Goal: Information Seeking & Learning: Learn about a topic

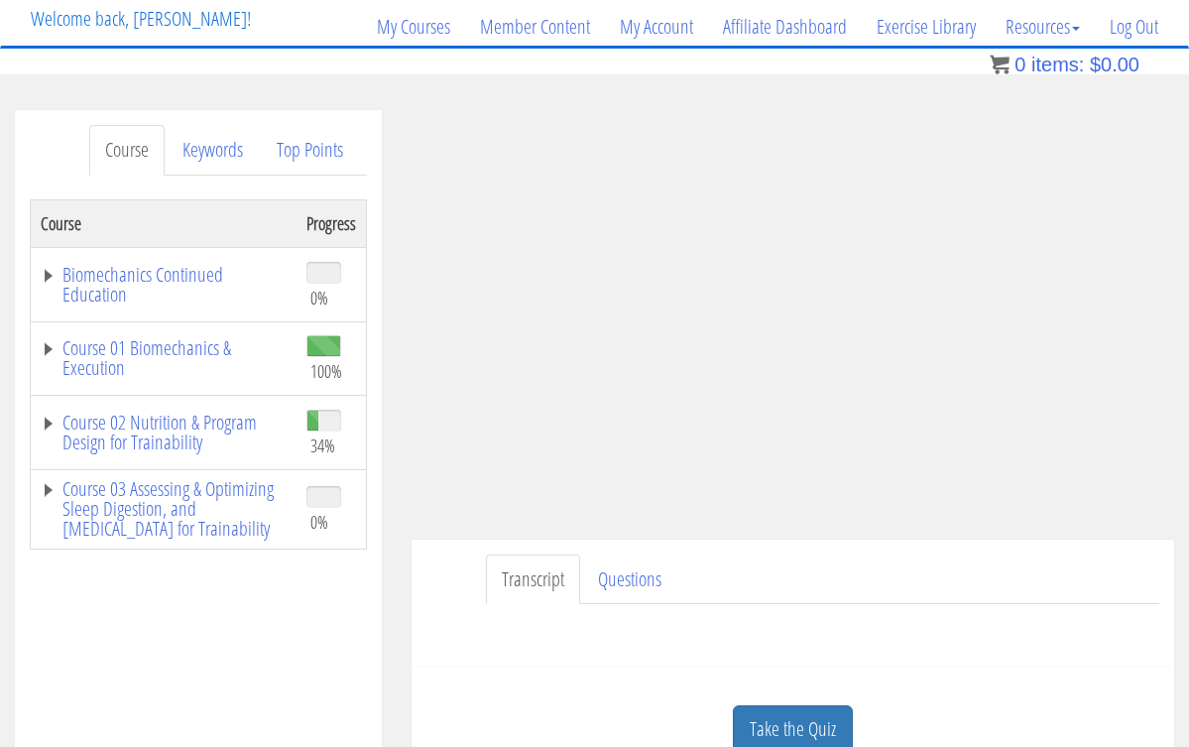
scroll to position [149, 0]
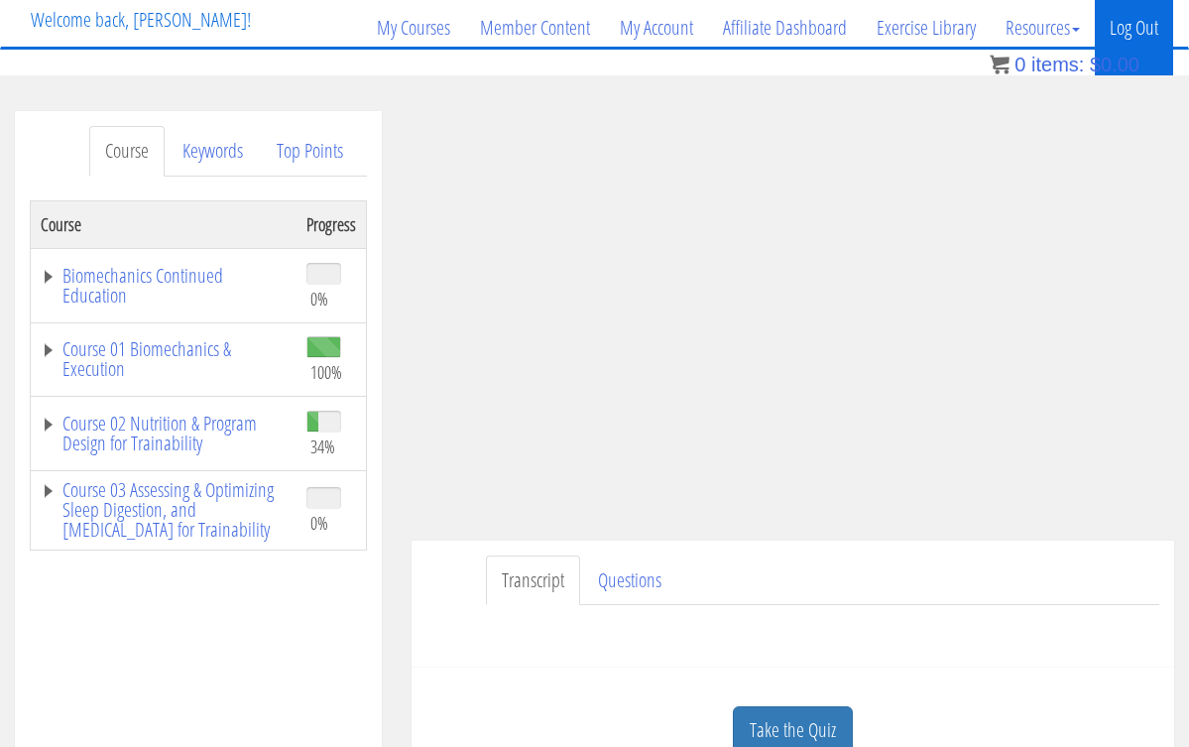
click at [1130, 26] on link "Log Out" at bounding box center [1134, 27] width 78 height 95
click at [1130, 24] on link "Log Out" at bounding box center [1134, 27] width 78 height 95
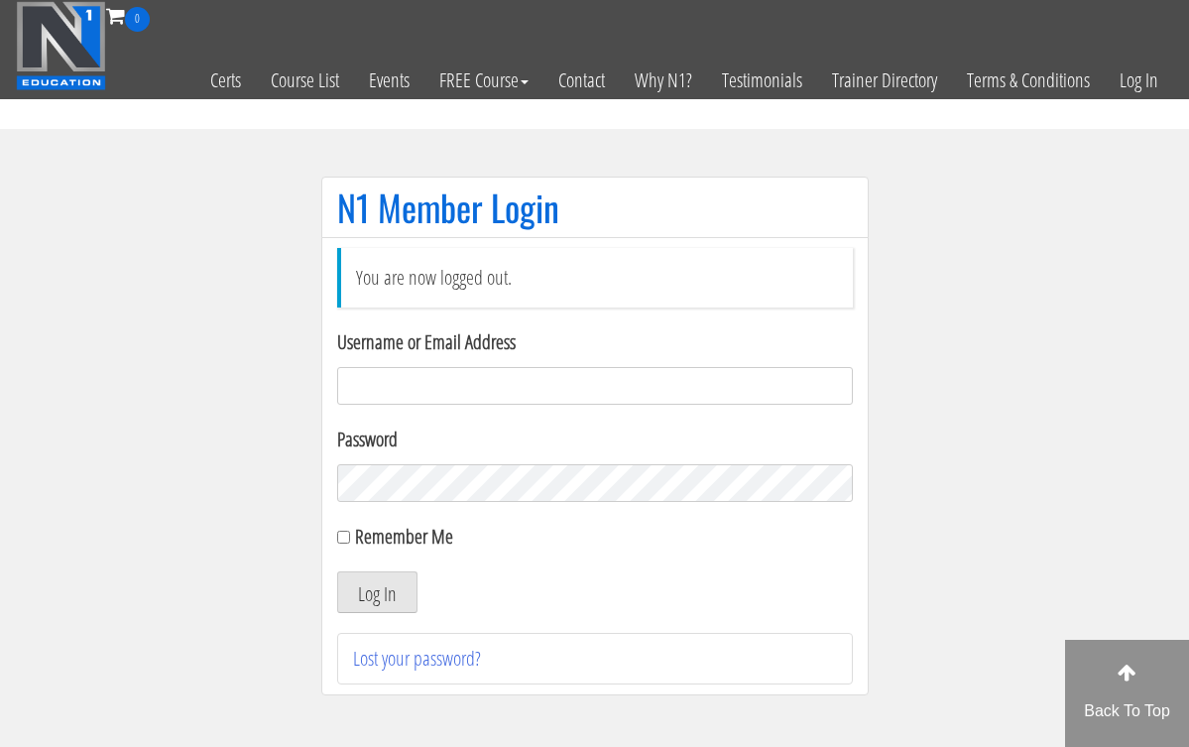
type input "[EMAIL_ADDRESS][DOMAIN_NAME]"
click at [376, 592] on button "Log In" at bounding box center [377, 592] width 80 height 42
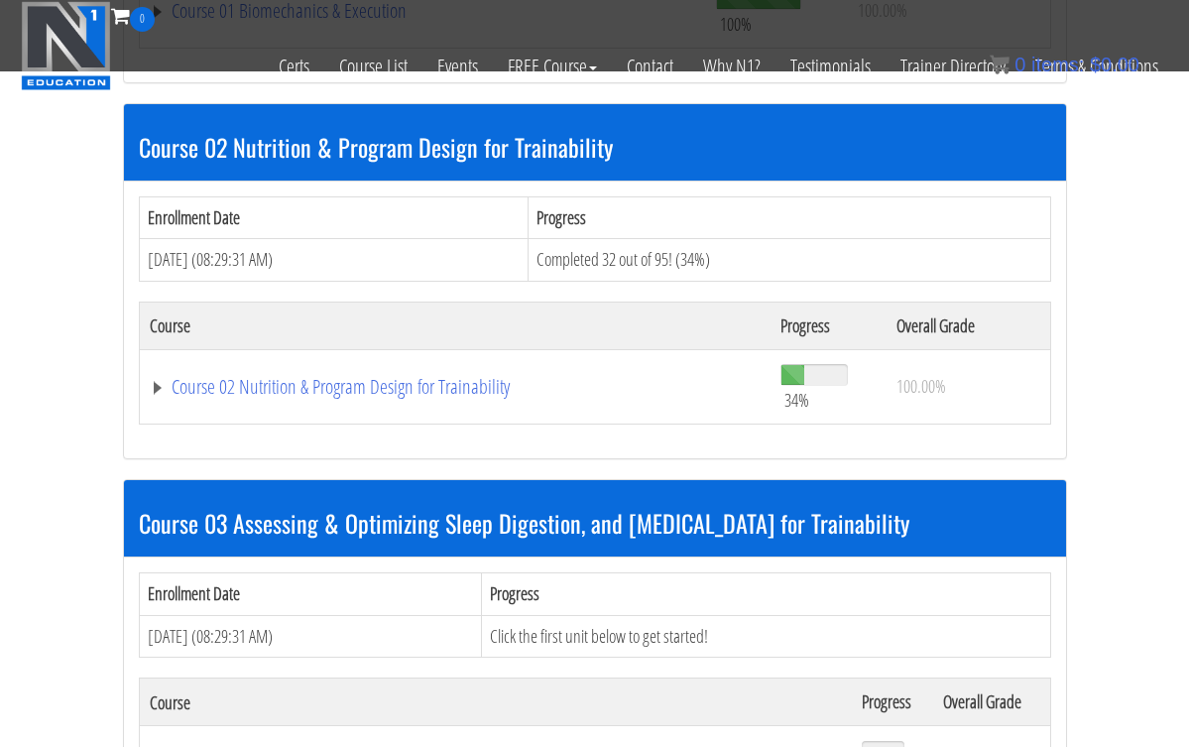
scroll to position [914, 0]
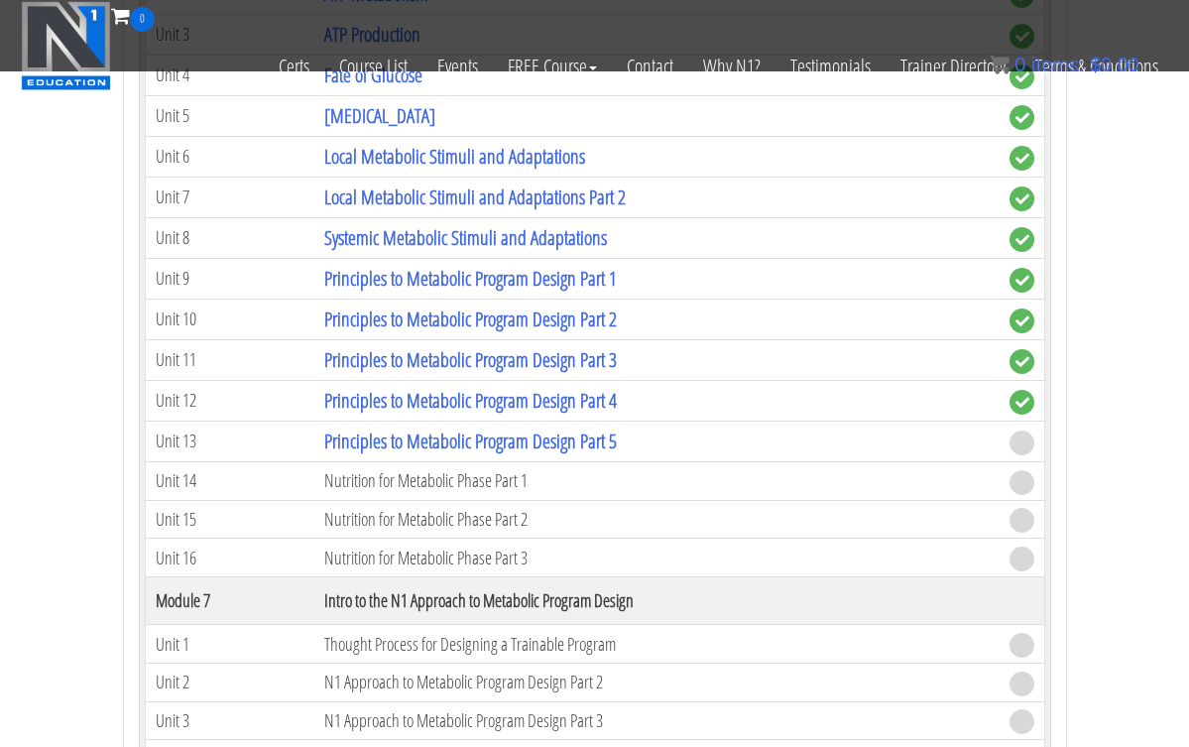
scroll to position [2566, 0]
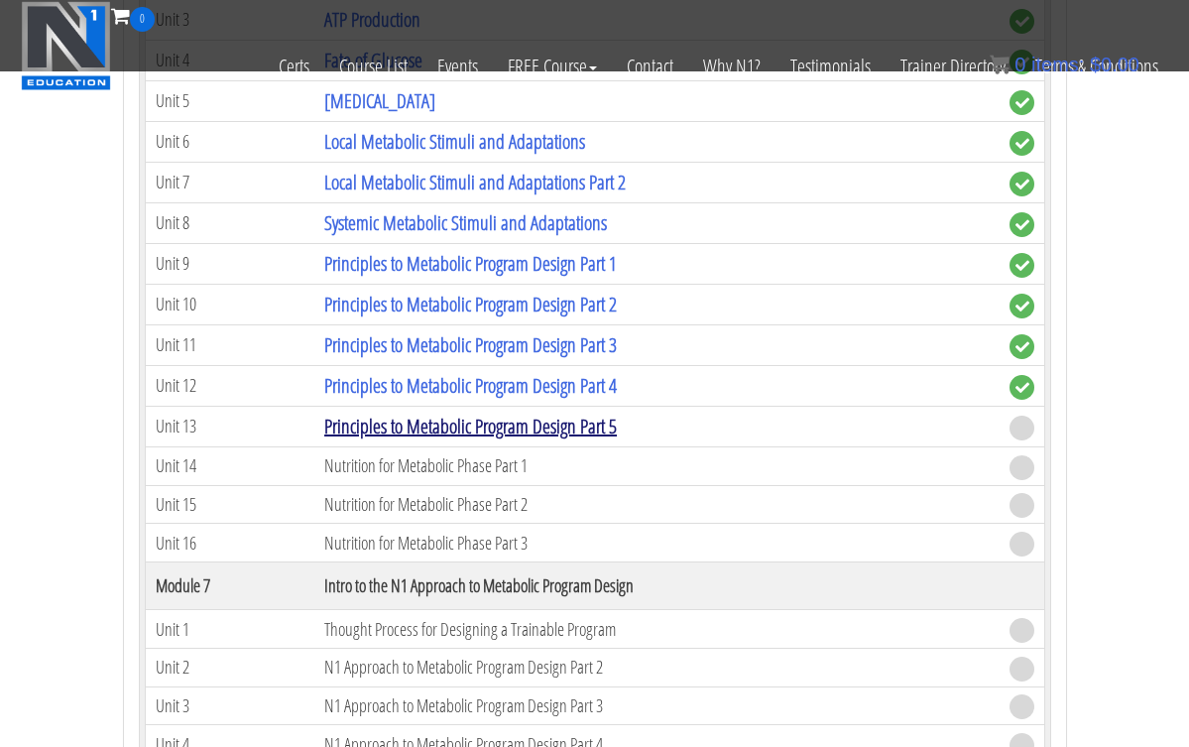
click at [472, 414] on link "Principles to Metabolic Program Design Part 5" at bounding box center [470, 426] width 293 height 27
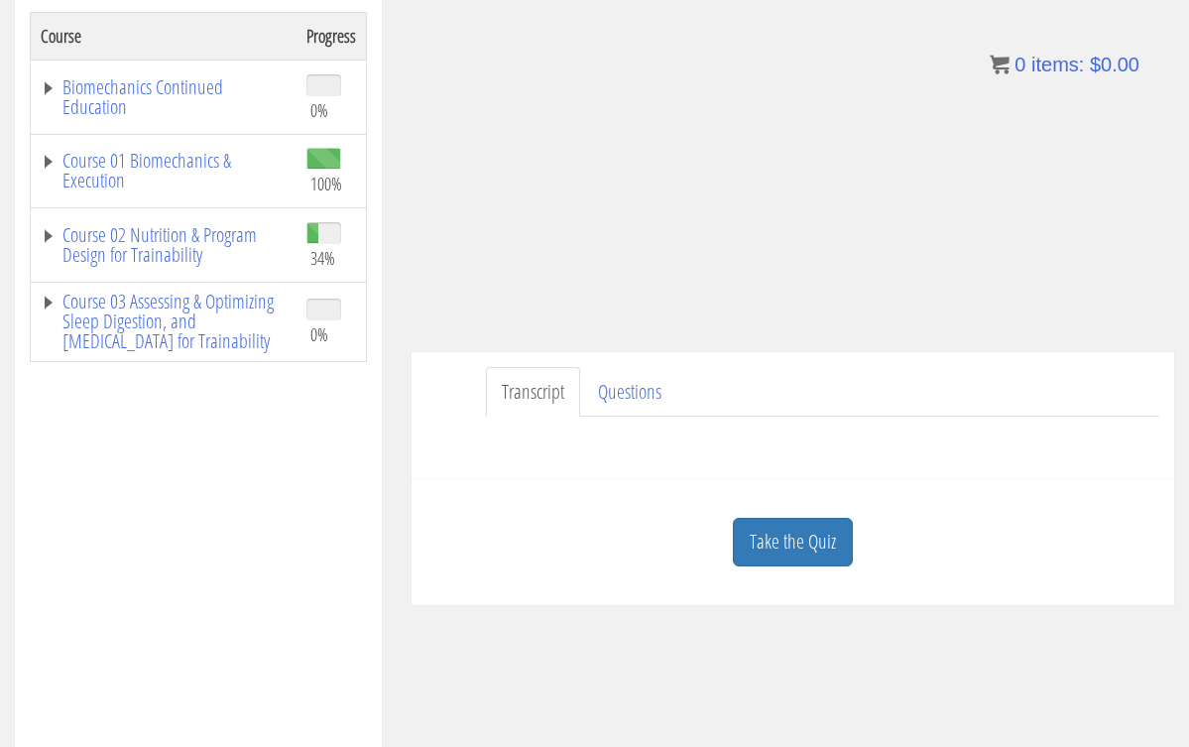
scroll to position [339, 0]
click at [779, 534] on link "Take the Quiz" at bounding box center [793, 540] width 120 height 49
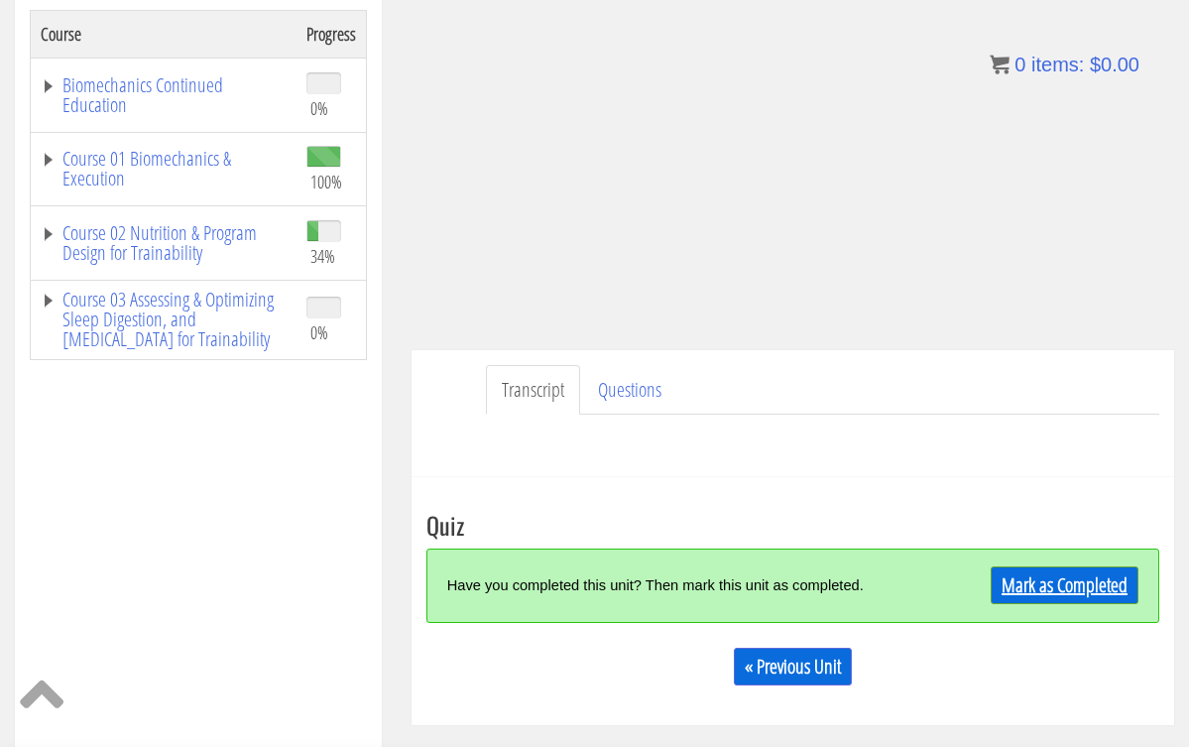
click at [1016, 590] on link "Mark as Completed" at bounding box center [1065, 585] width 148 height 38
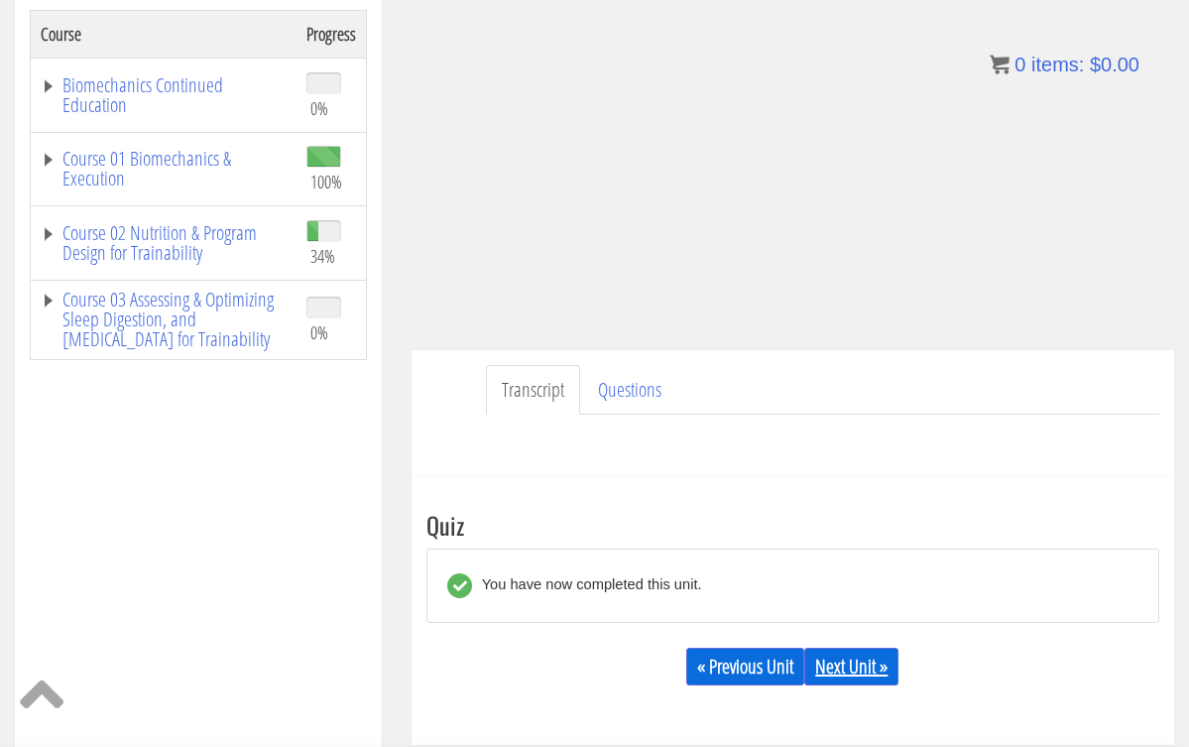
click at [857, 660] on link "Next Unit »" at bounding box center [851, 667] width 94 height 38
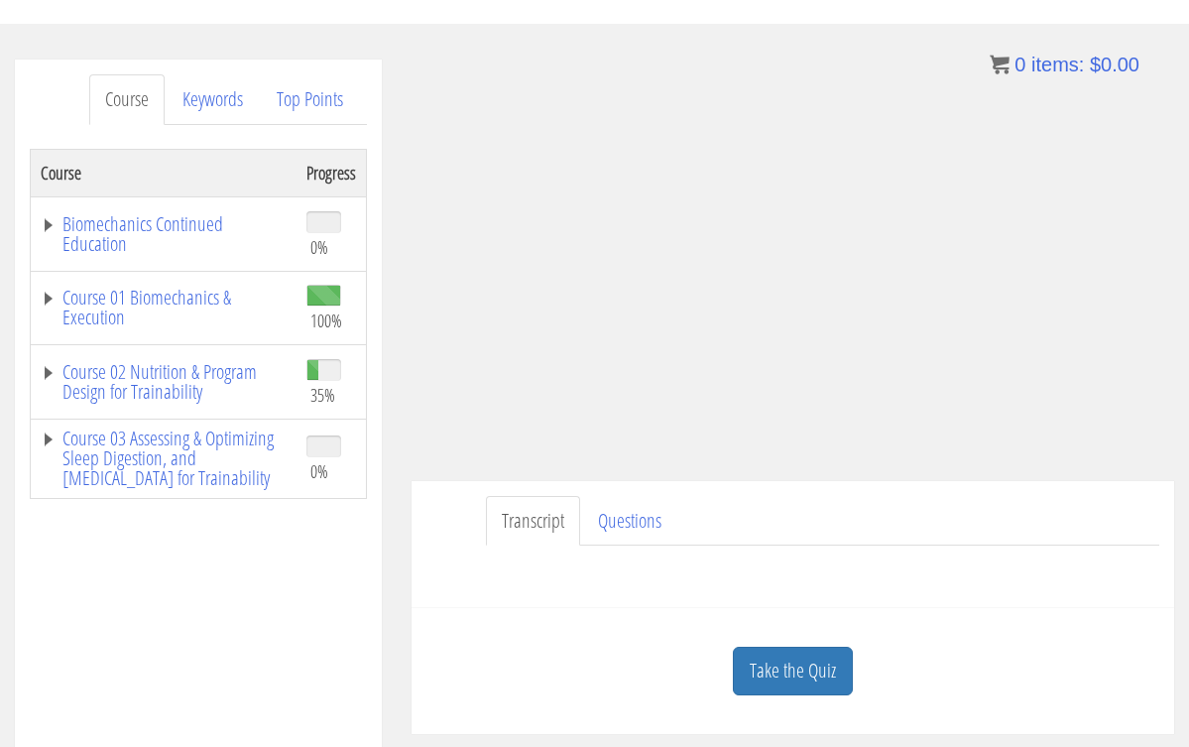
scroll to position [232, 0]
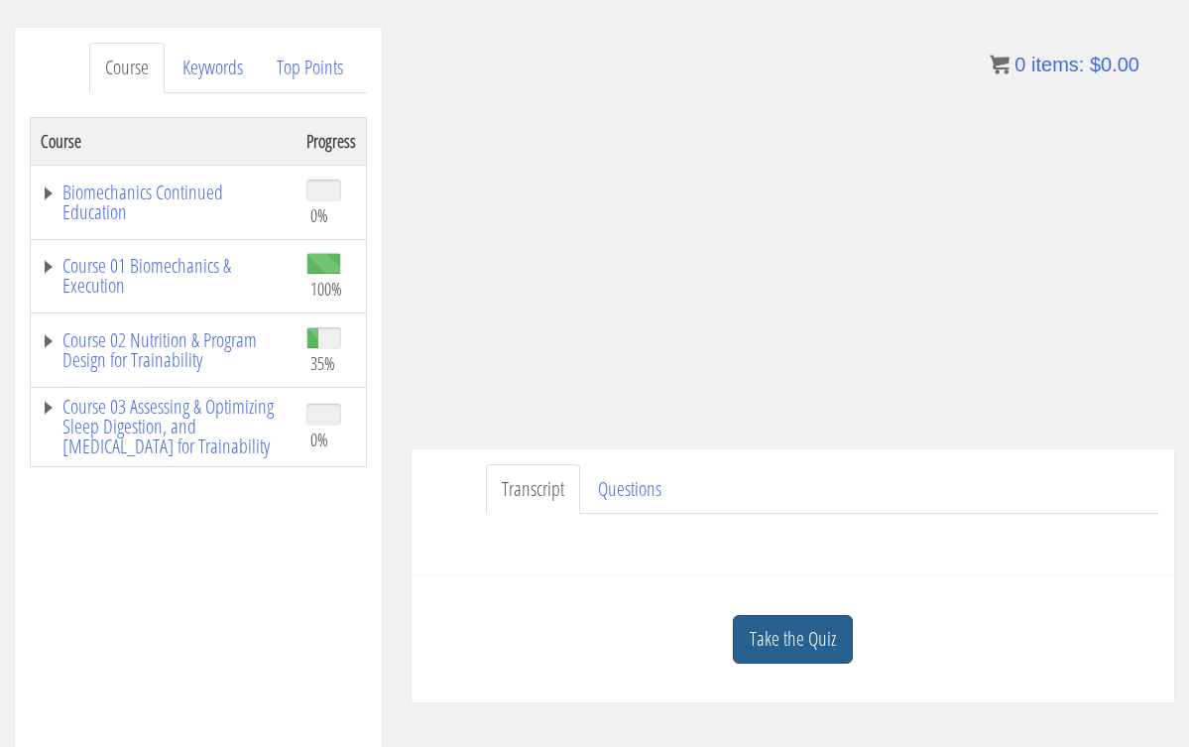
click at [816, 617] on link "Take the Quiz" at bounding box center [793, 639] width 120 height 49
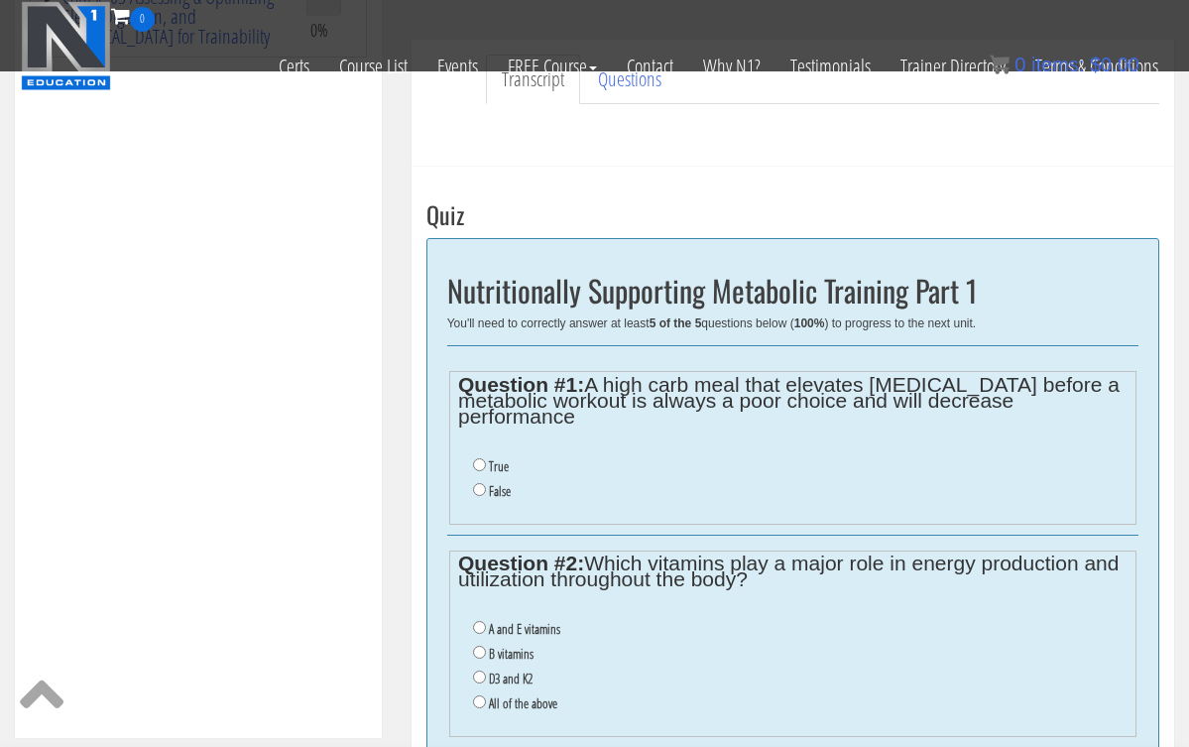
scroll to position [521, 0]
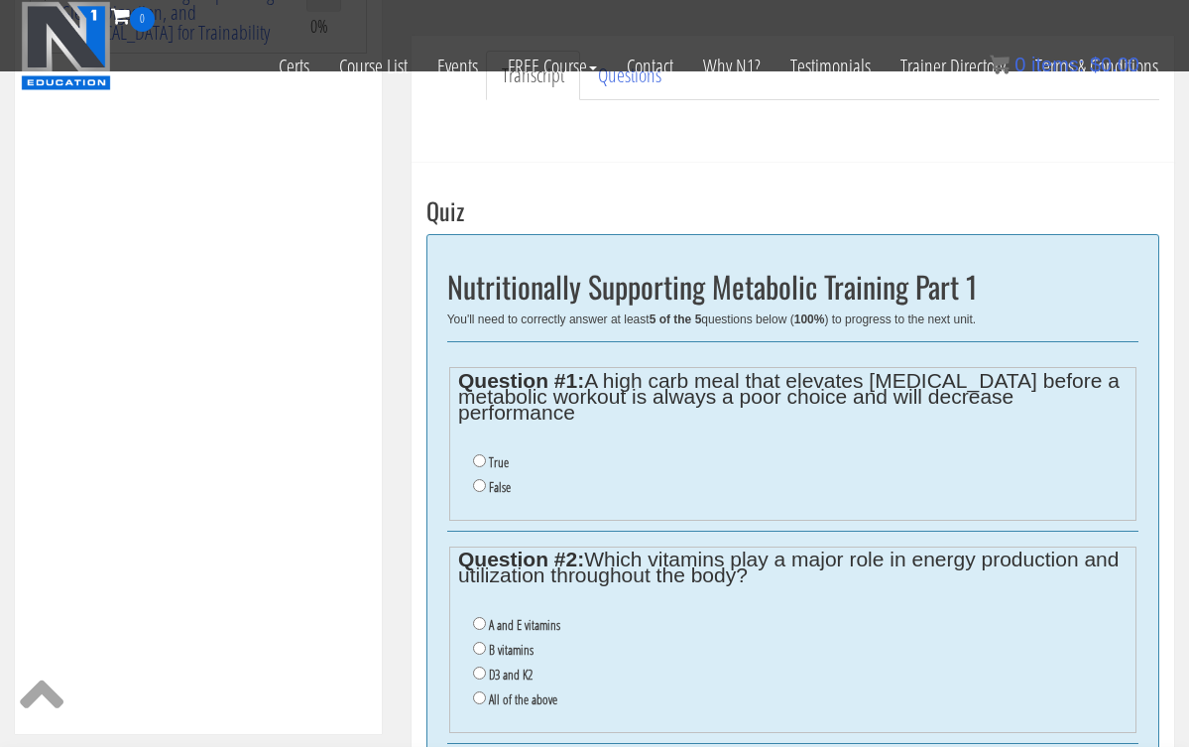
click at [476, 479] on input "False" at bounding box center [479, 485] width 13 height 13
radio input "true"
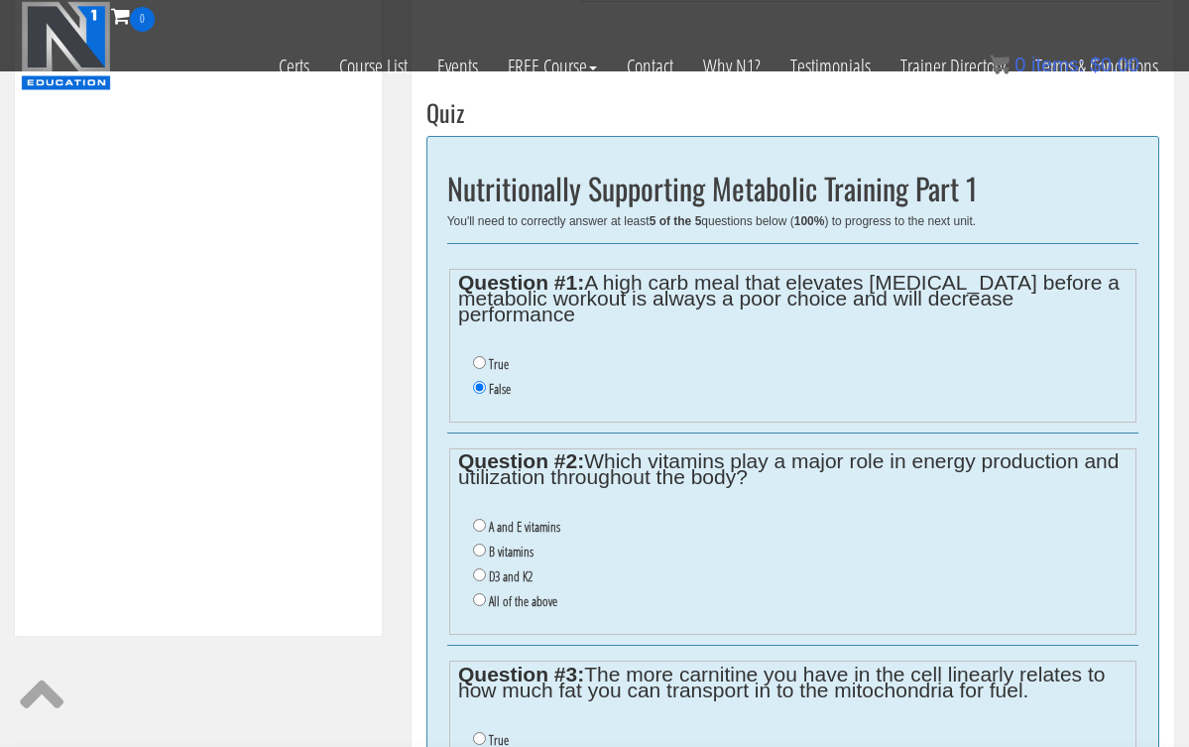
scroll to position [621, 0]
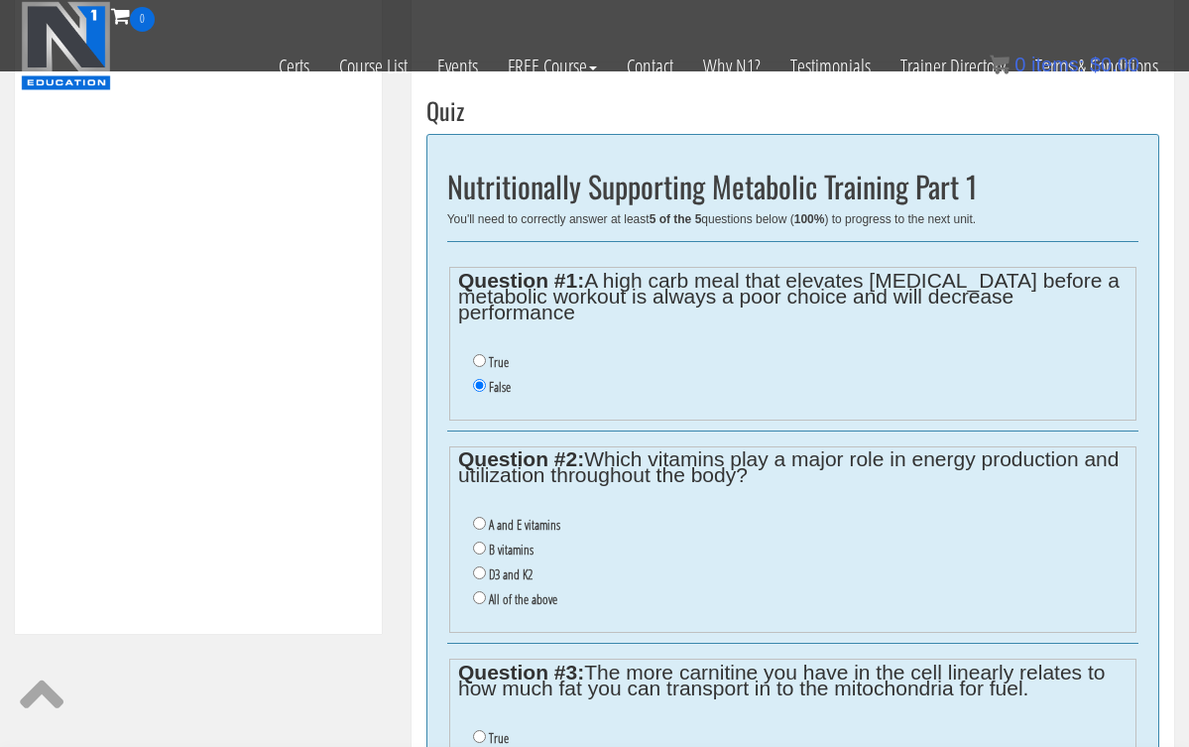
click at [480, 541] on input "B vitamins" at bounding box center [479, 547] width 13 height 13
radio input "true"
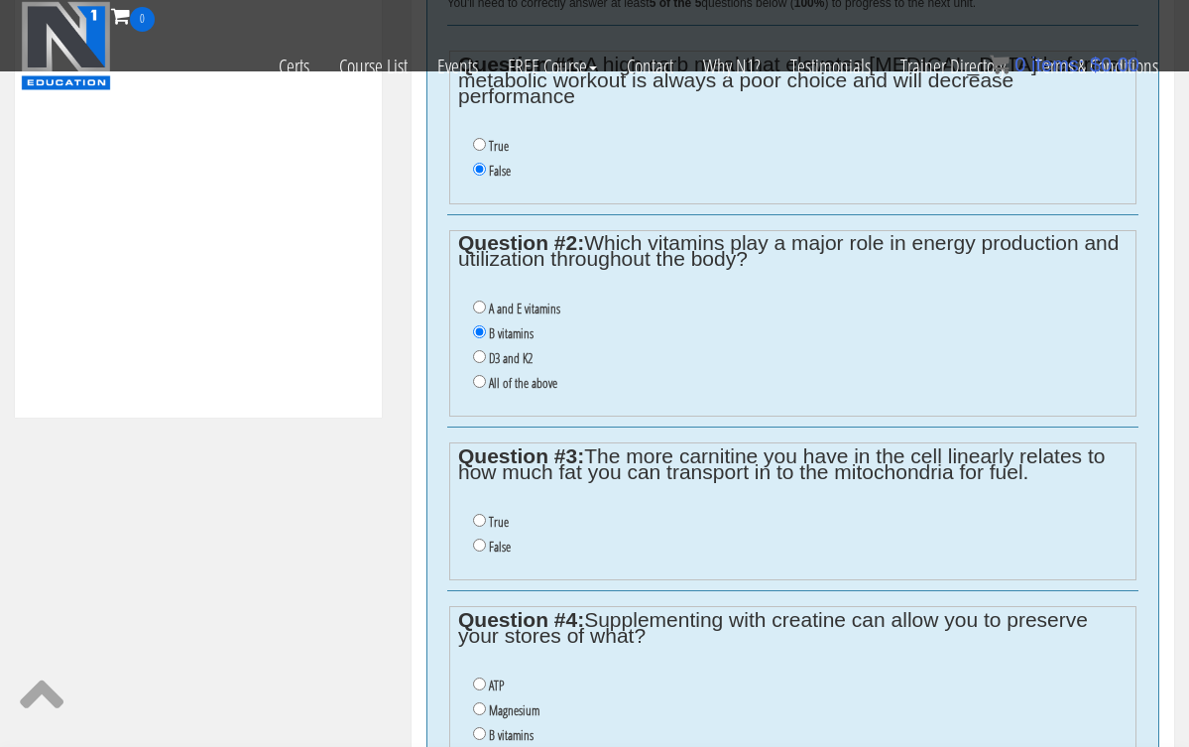
scroll to position [838, 0]
click at [480, 513] on input "True" at bounding box center [479, 519] width 13 height 13
radio input "true"
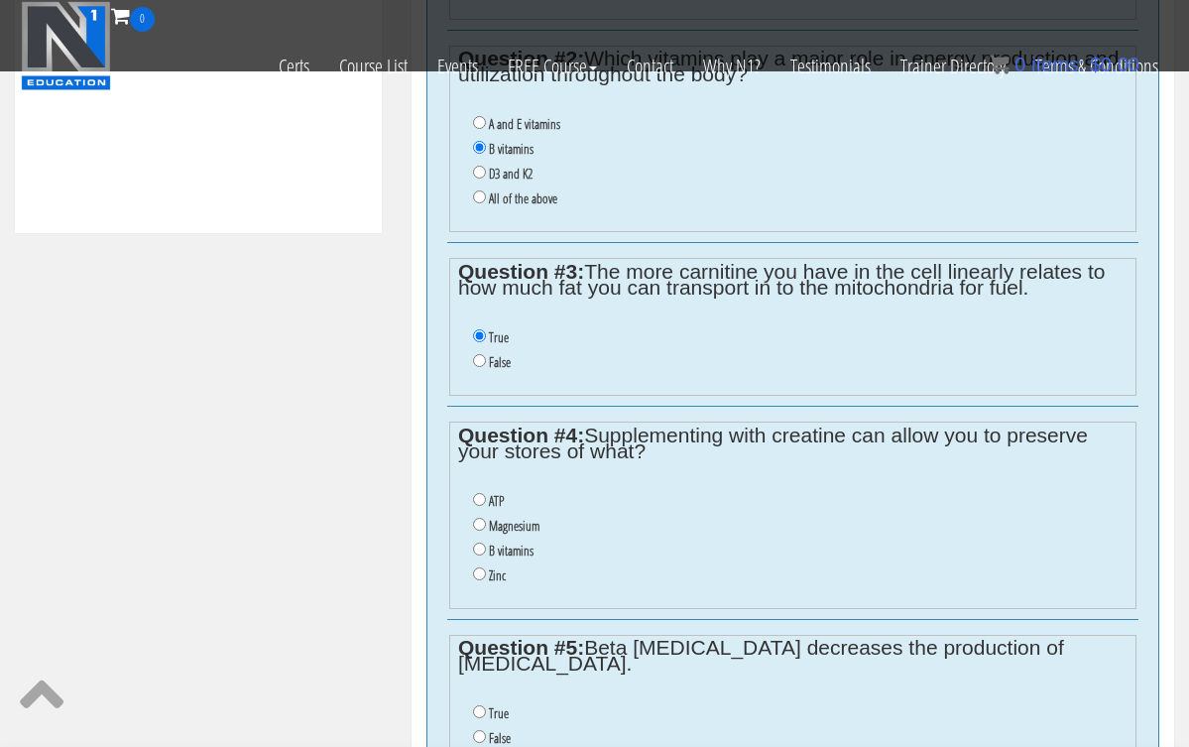
scroll to position [1020, 0]
click at [481, 543] on input "B vitamins" at bounding box center [479, 549] width 13 height 13
radio input "true"
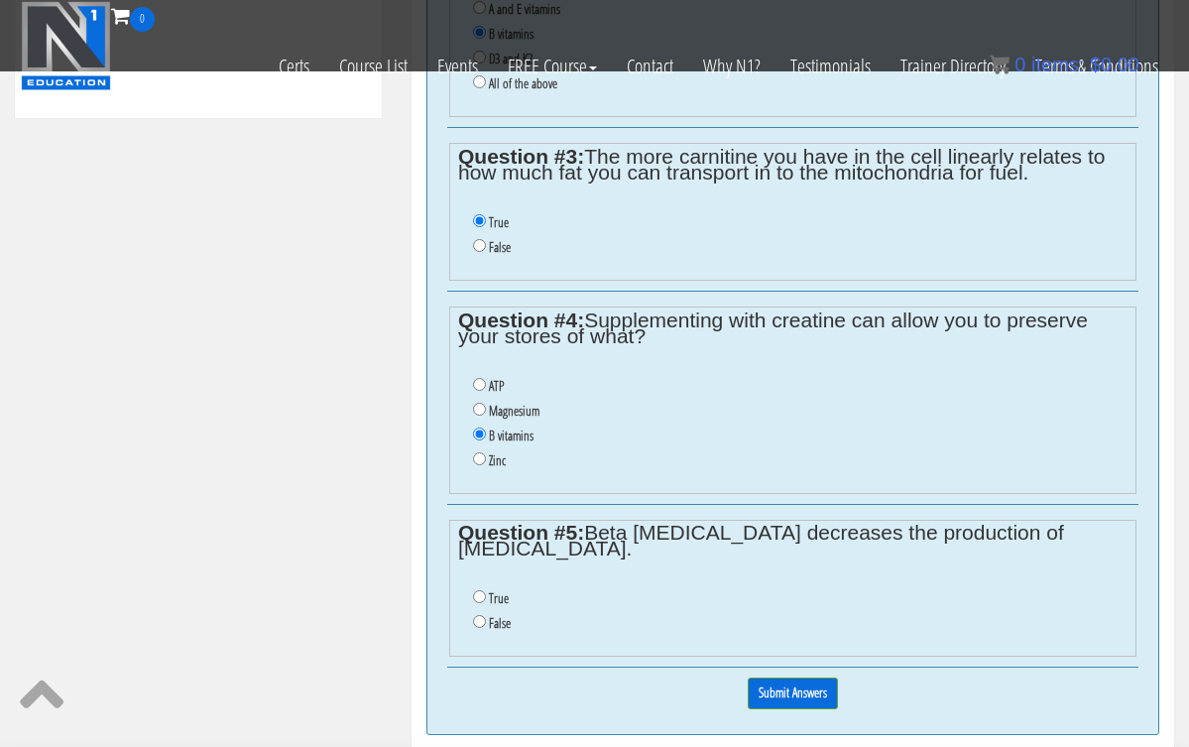
scroll to position [1138, 0]
click at [479, 588] on input "True" at bounding box center [479, 594] width 13 height 13
radio input "true"
click at [496, 609] on li "False" at bounding box center [800, 621] width 654 height 25
click at [481, 613] on input "False" at bounding box center [479, 619] width 13 height 13
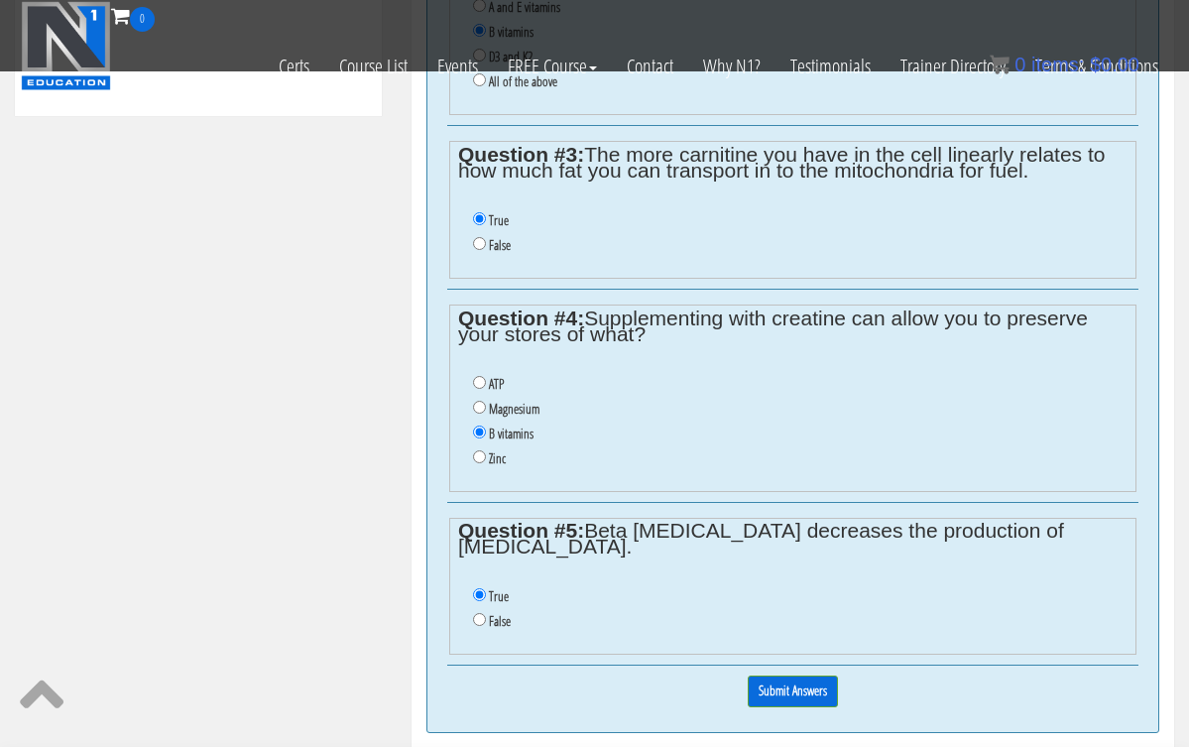
radio input "true"
click at [784, 675] on input "Submit Answers" at bounding box center [793, 690] width 90 height 31
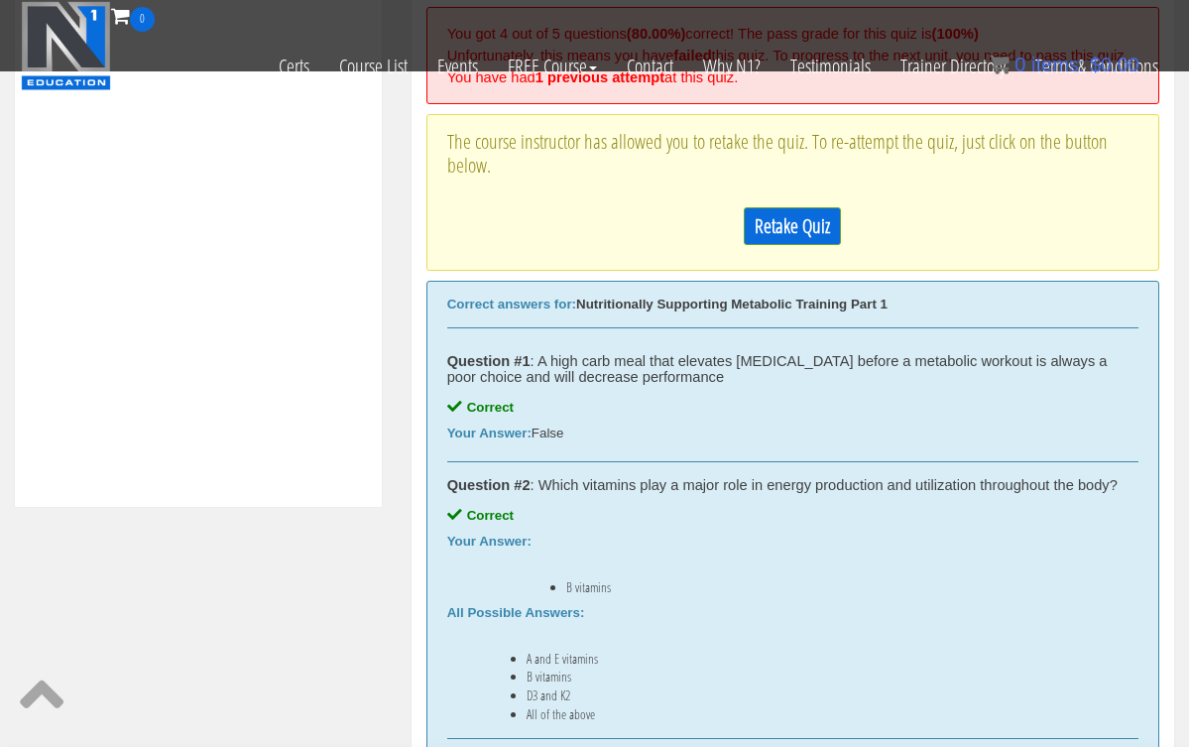
scroll to position [744, 0]
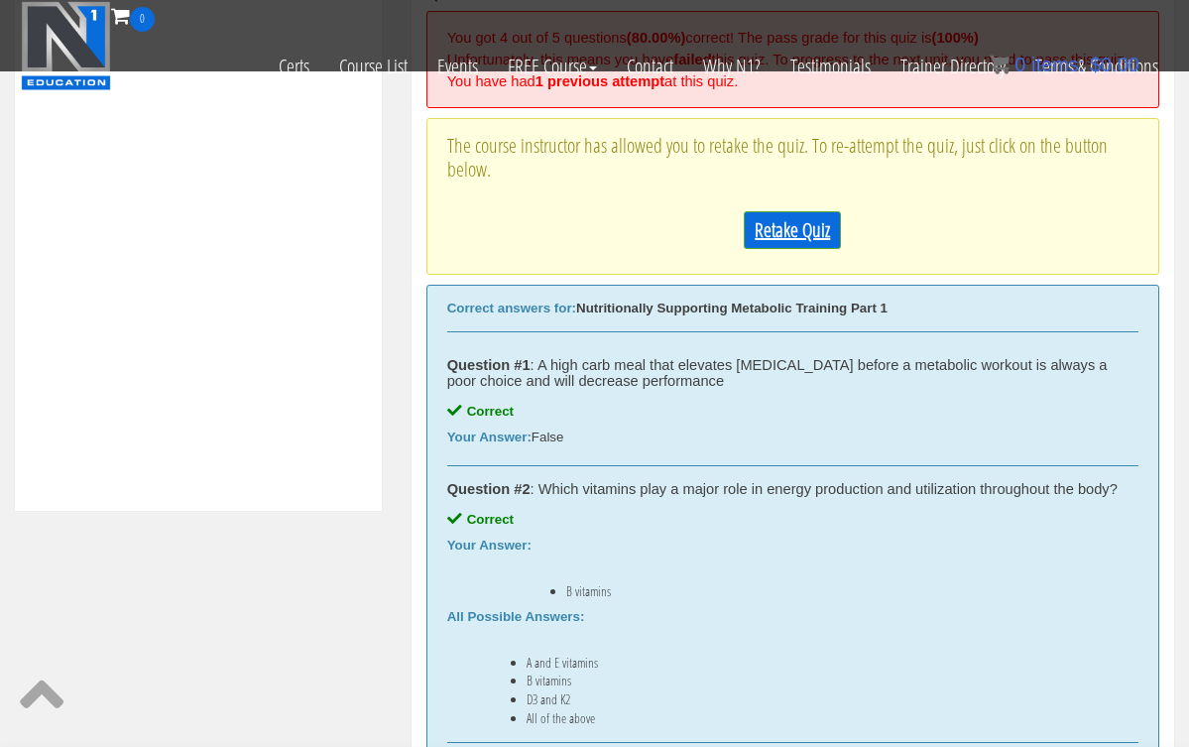
click at [803, 249] on link "Retake Quiz" at bounding box center [792, 230] width 97 height 38
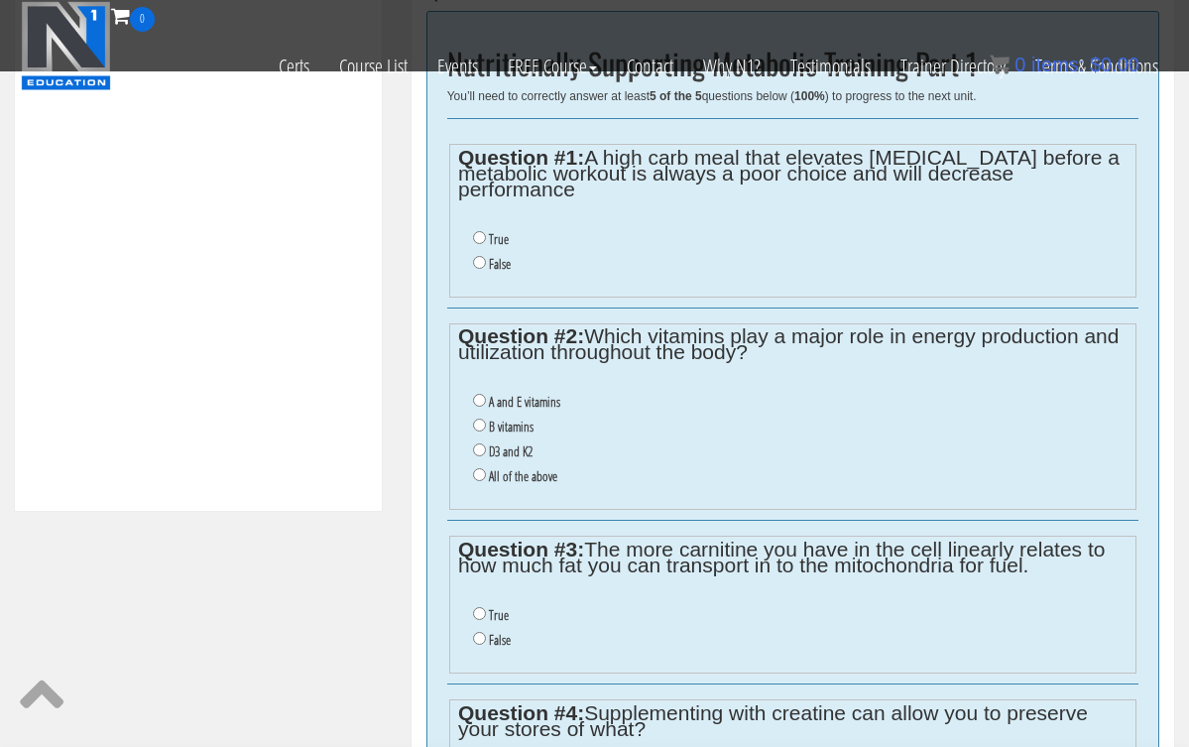
click at [480, 256] on input "False" at bounding box center [479, 262] width 13 height 13
radio input "true"
click at [479, 418] on input "B vitamins" at bounding box center [479, 424] width 13 height 13
radio input "true"
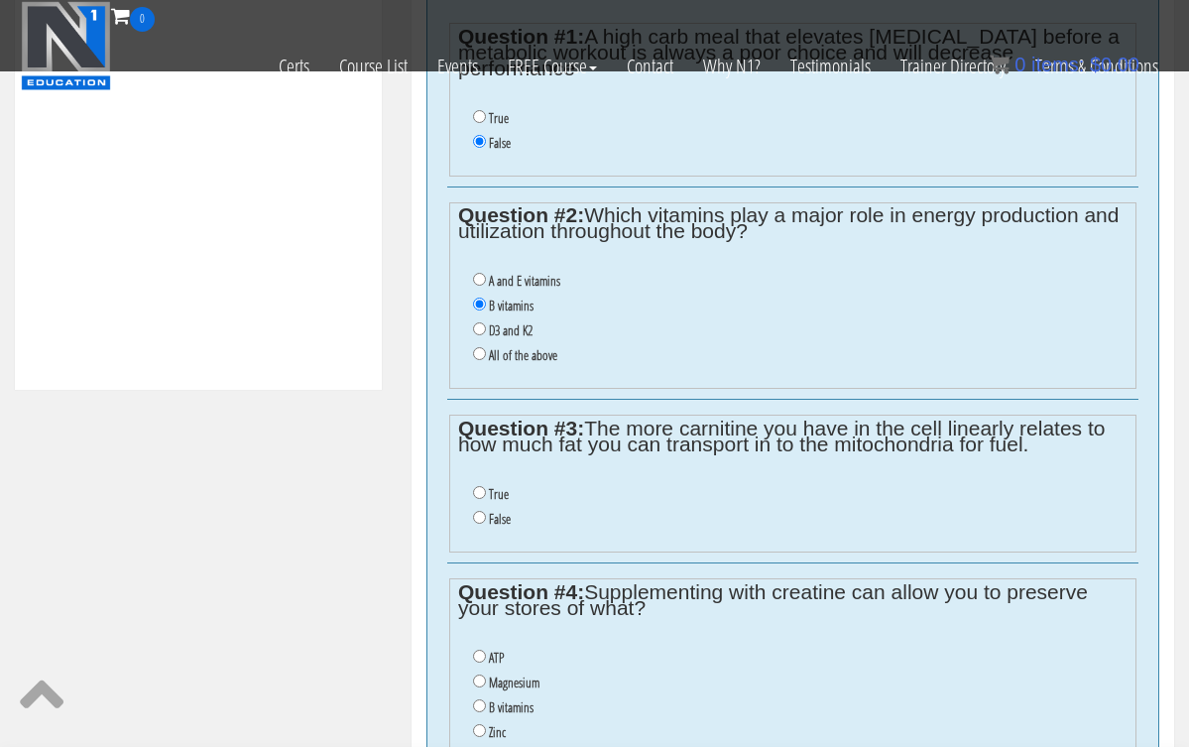
scroll to position [873, 0]
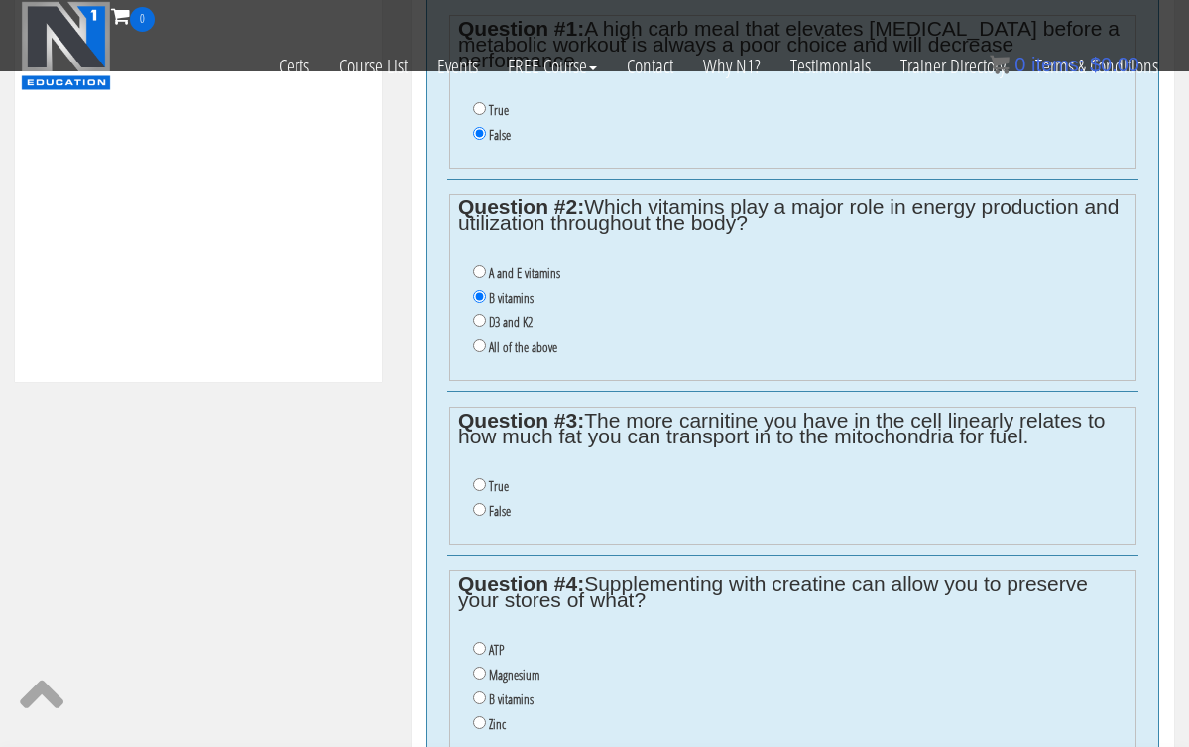
click at [478, 478] on input "True" at bounding box center [479, 484] width 13 height 13
radio input "true"
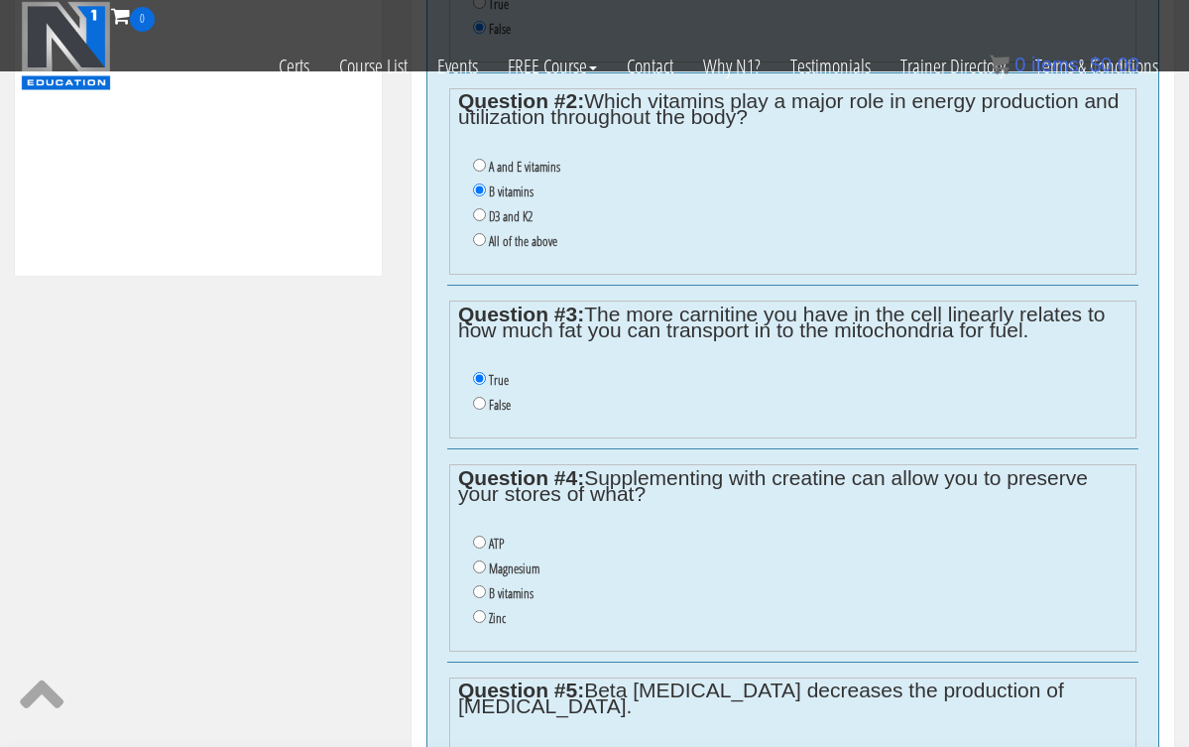
scroll to position [992, 0]
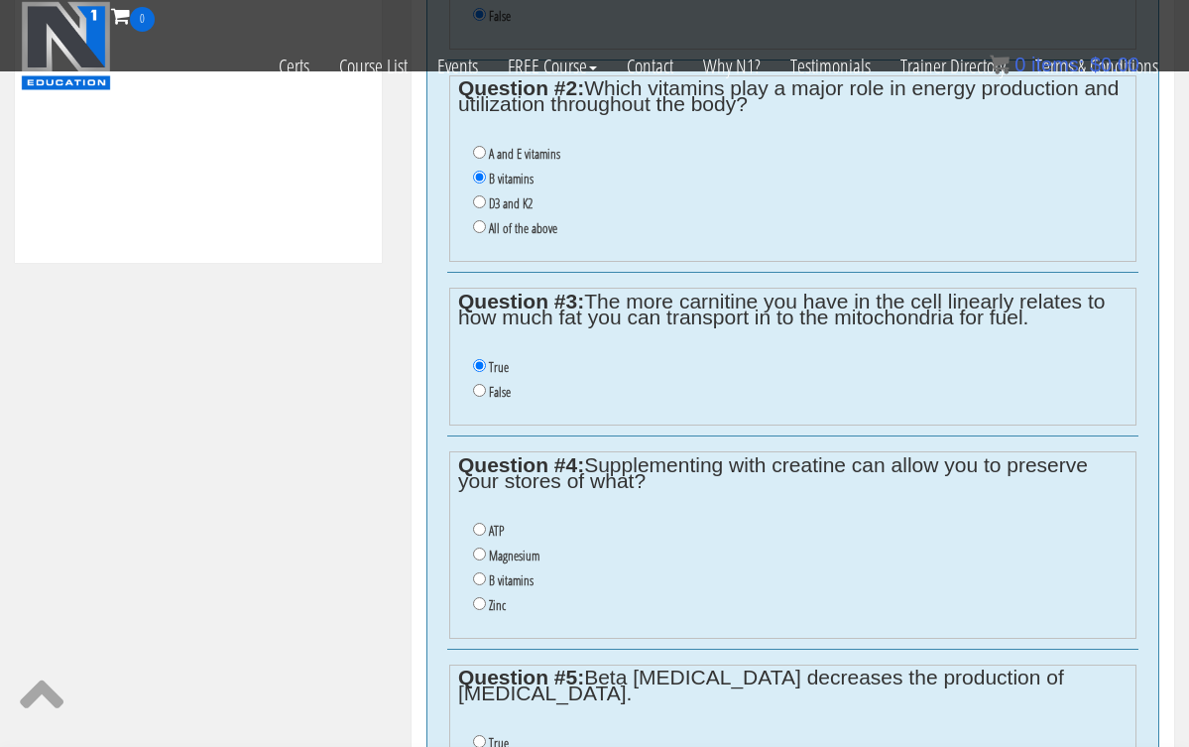
click at [479, 572] on input "B vitamins" at bounding box center [479, 578] width 13 height 13
radio input "true"
click at [479, 572] on input "B vitamins" at bounding box center [479, 578] width 13 height 13
radio input "true"
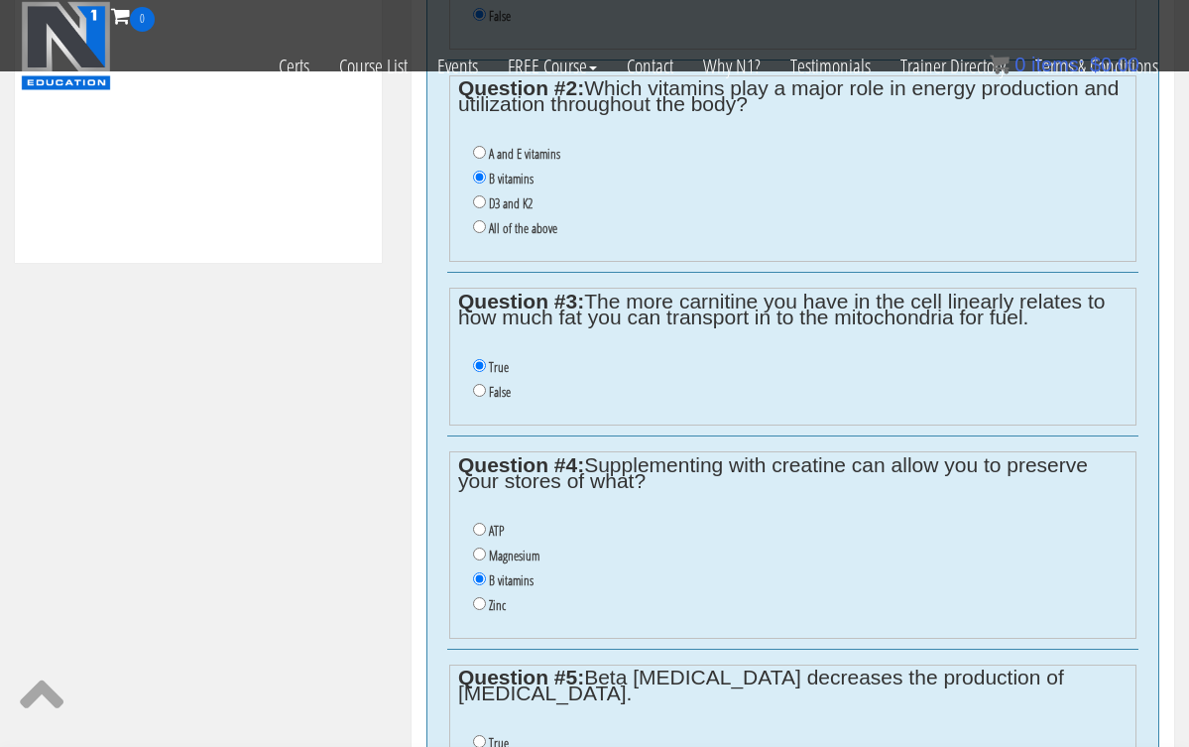
scroll to position [1115, 0]
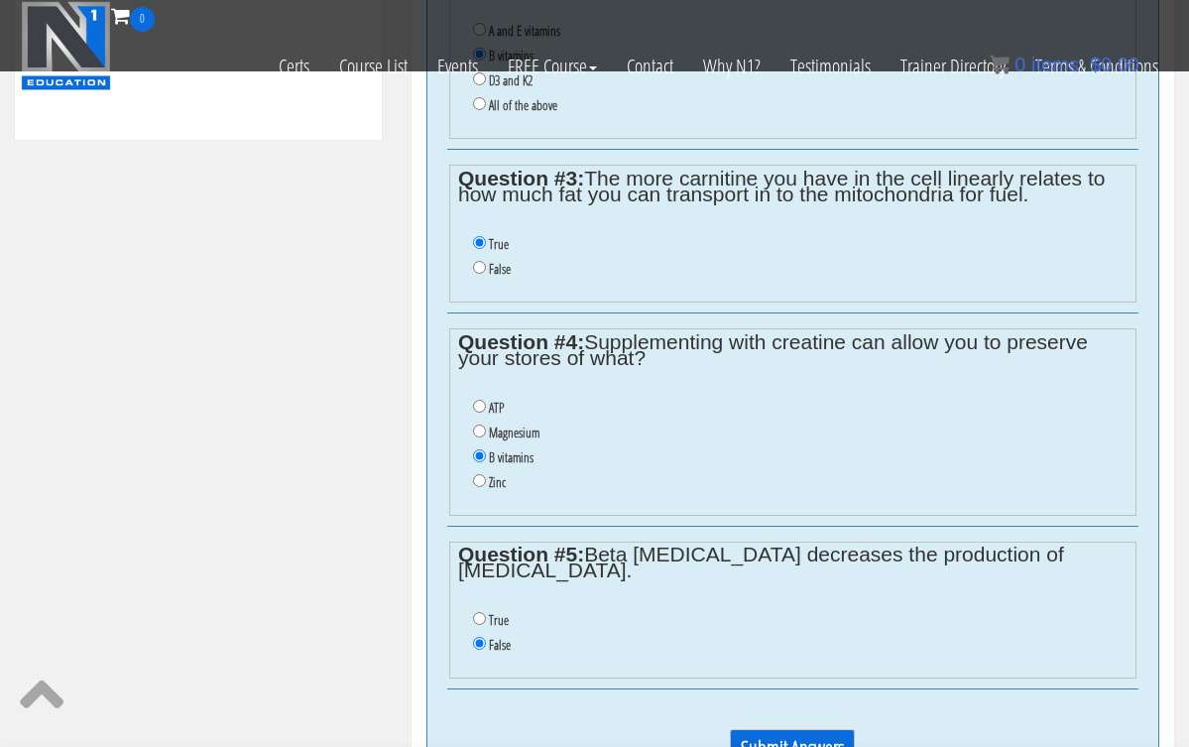
click at [747, 729] on input "Submit Answers" at bounding box center [792, 748] width 125 height 38
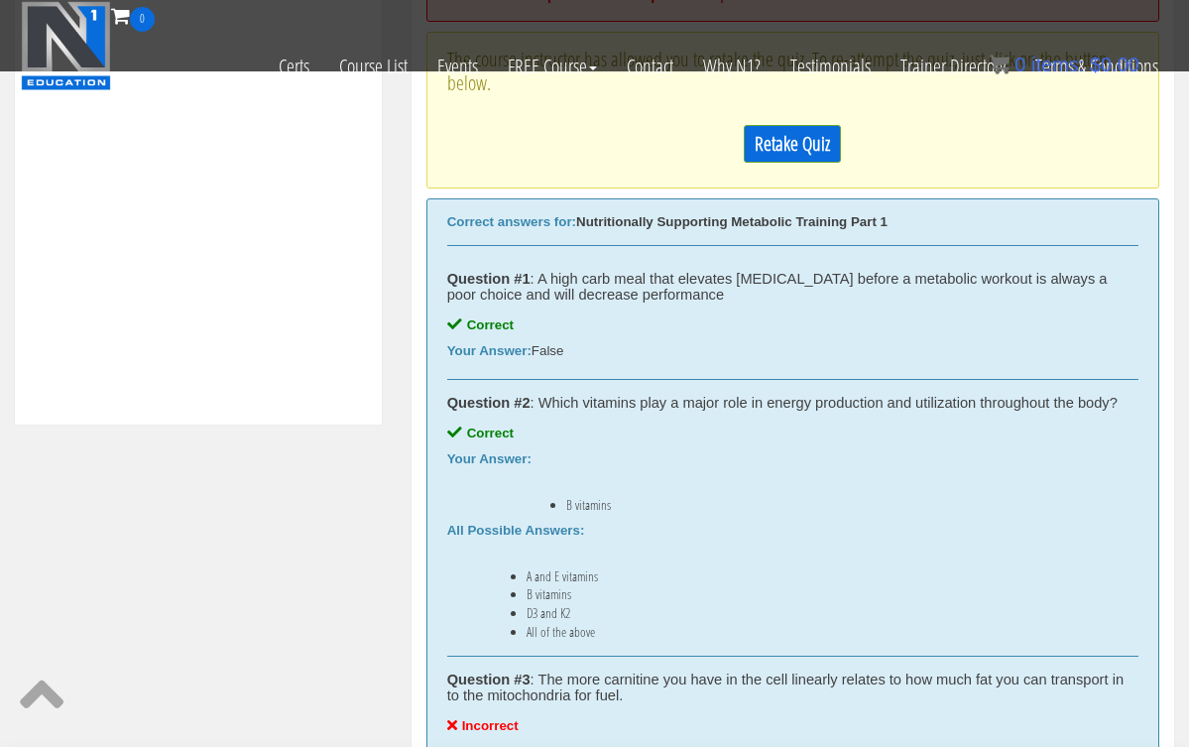
scroll to position [838, 0]
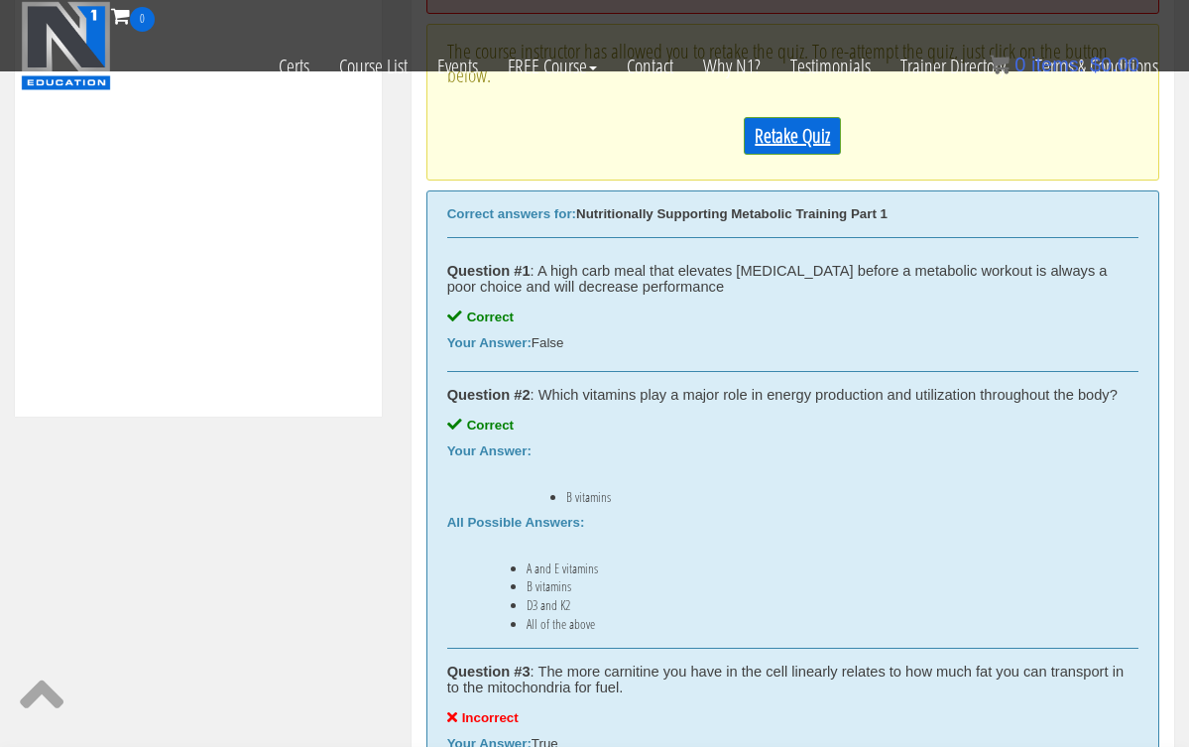
click at [804, 150] on link "Retake Quiz" at bounding box center [792, 136] width 97 height 38
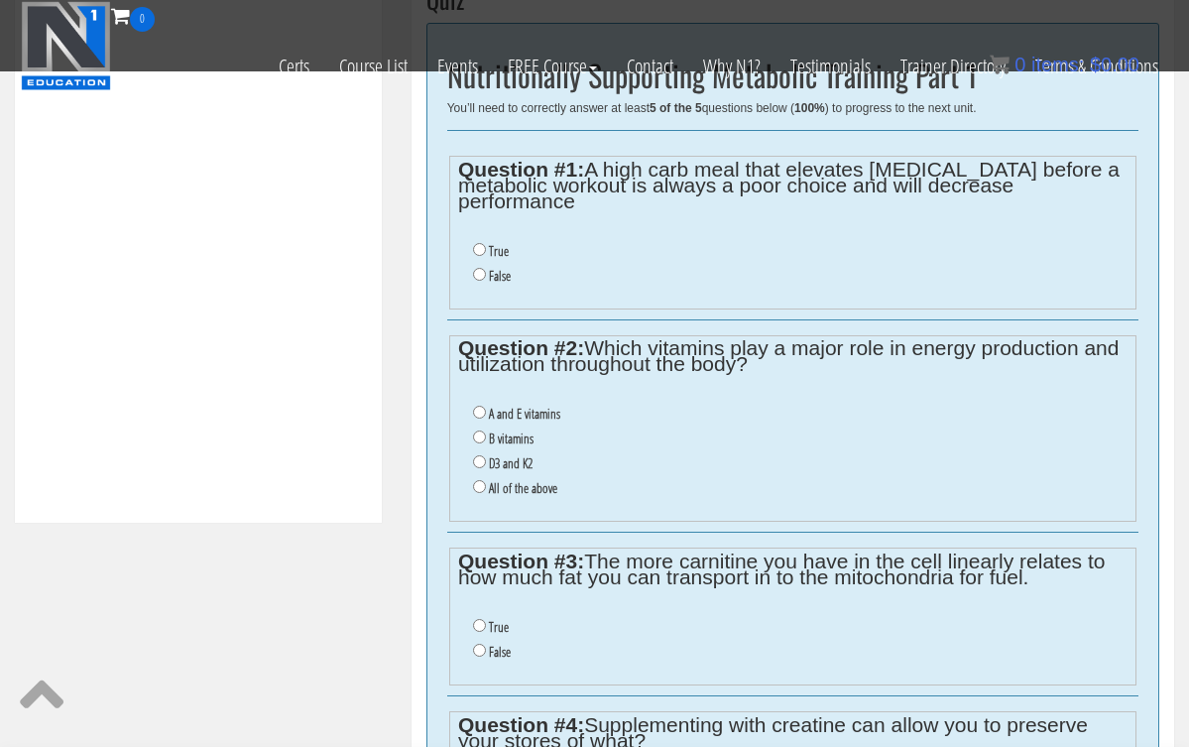
scroll to position [714, 0]
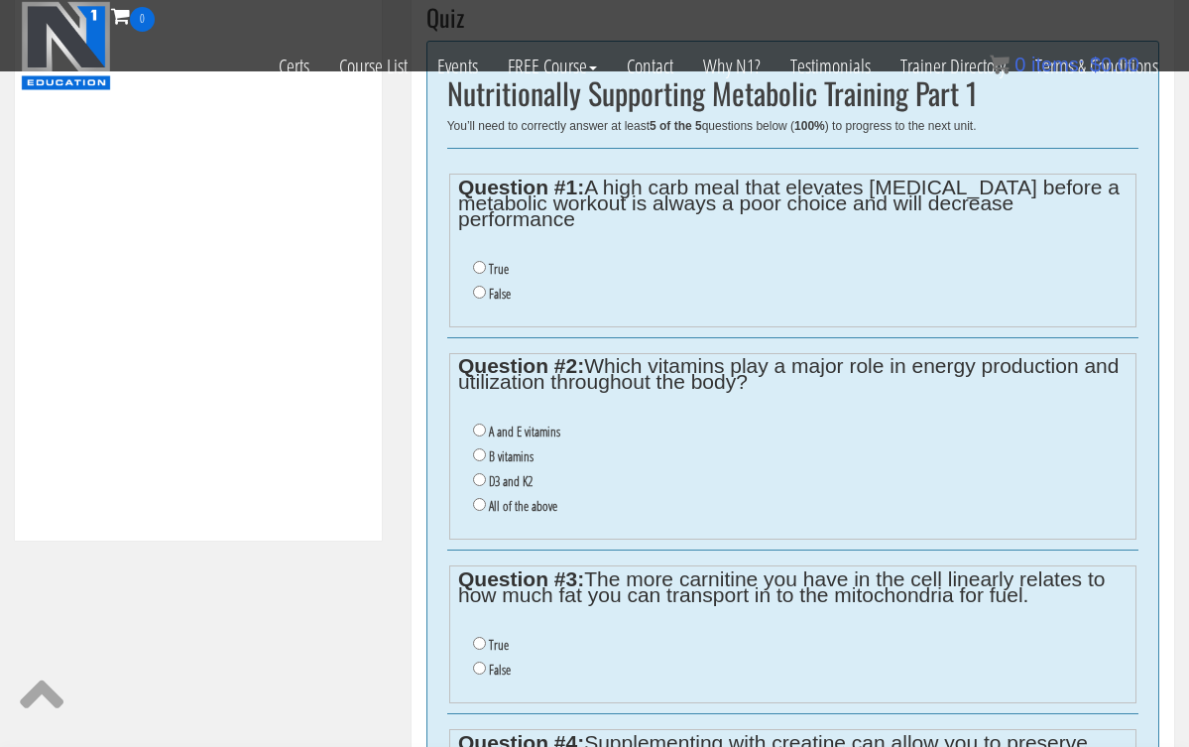
click at [480, 286] on input "False" at bounding box center [479, 292] width 13 height 13
radio input "true"
click at [480, 286] on input "False" at bounding box center [479, 292] width 13 height 13
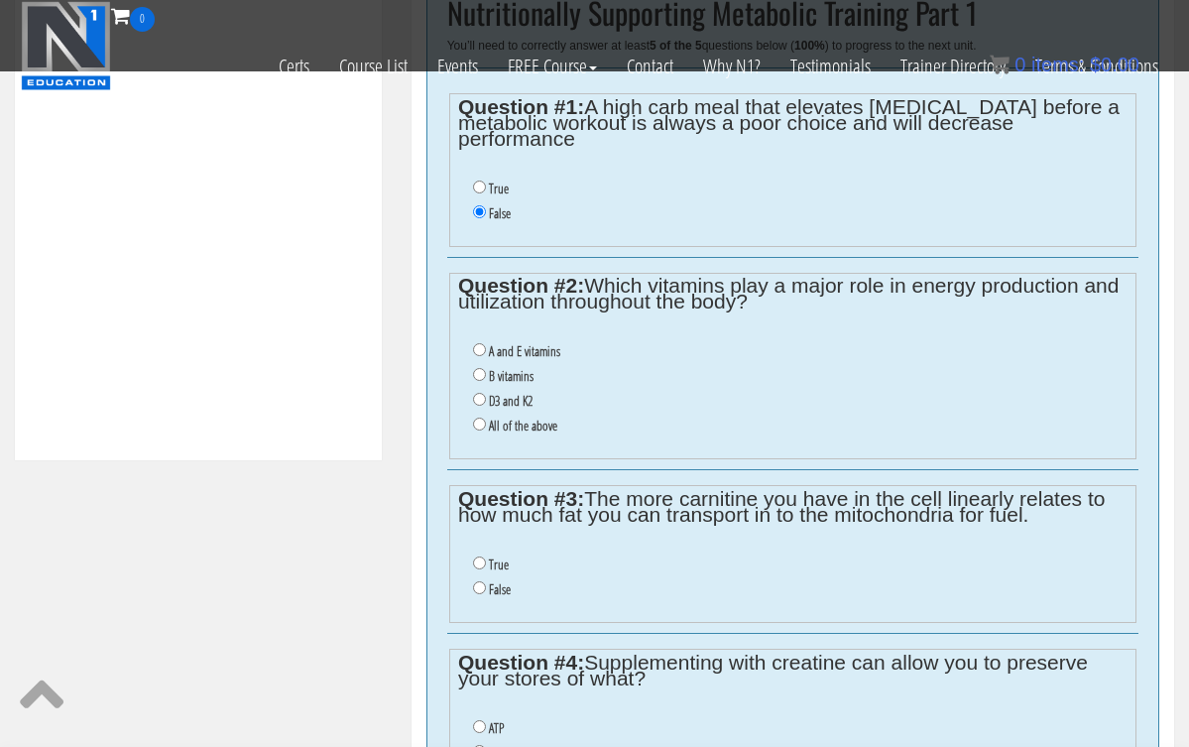
scroll to position [806, 0]
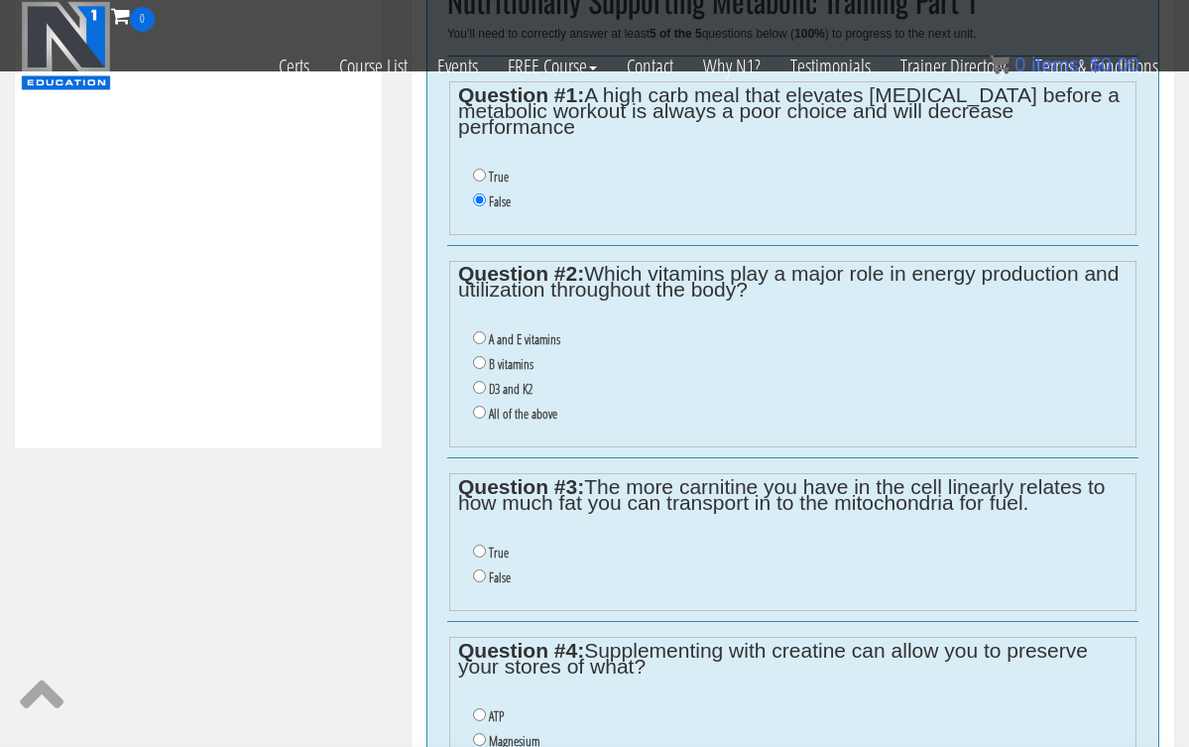
click at [478, 356] on input "B vitamins" at bounding box center [479, 362] width 13 height 13
radio input "true"
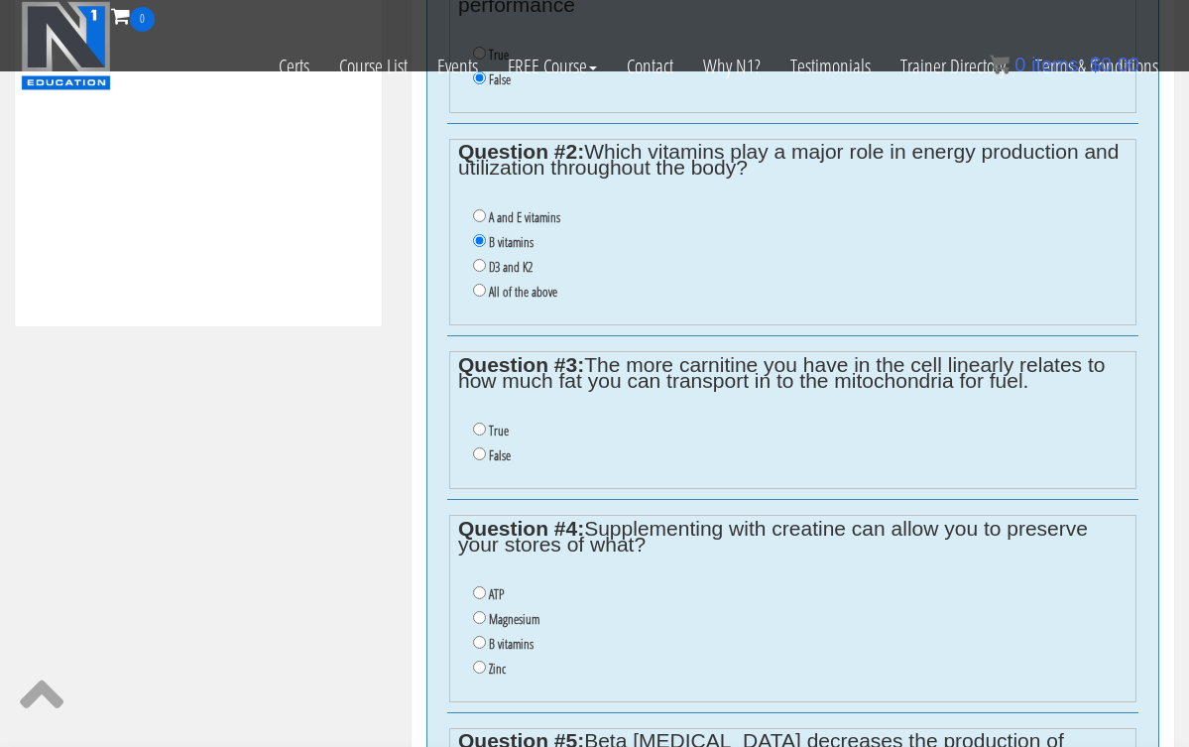
scroll to position [930, 0]
click at [481, 445] on input "False" at bounding box center [479, 451] width 13 height 13
radio input "true"
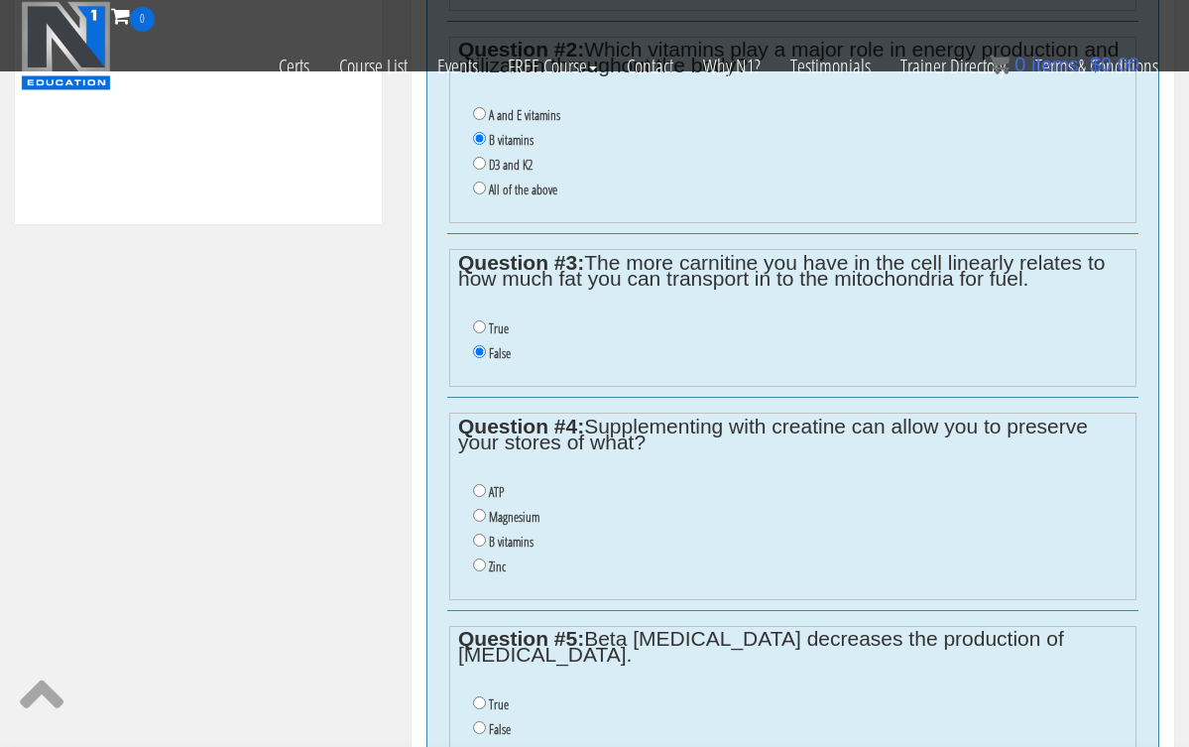
scroll to position [1040, 0]
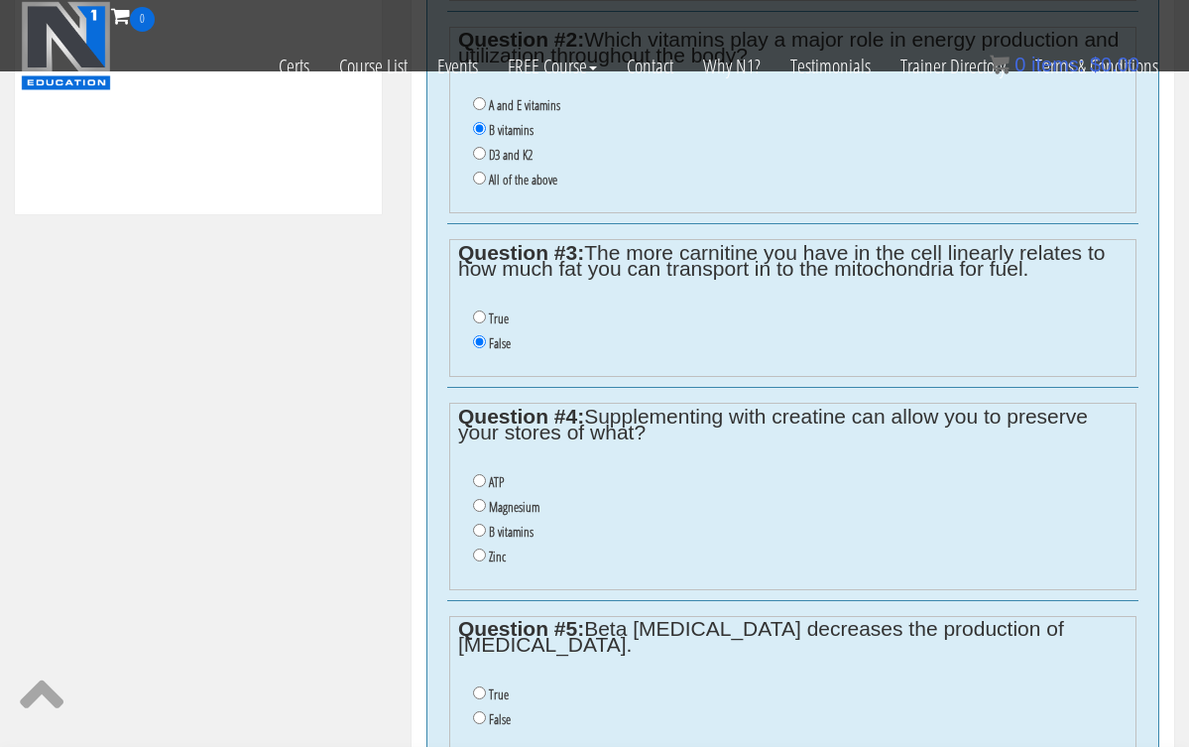
click at [476, 524] on input "B vitamins" at bounding box center [479, 530] width 13 height 13
radio input "true"
click at [476, 524] on input "B vitamins" at bounding box center [479, 530] width 13 height 13
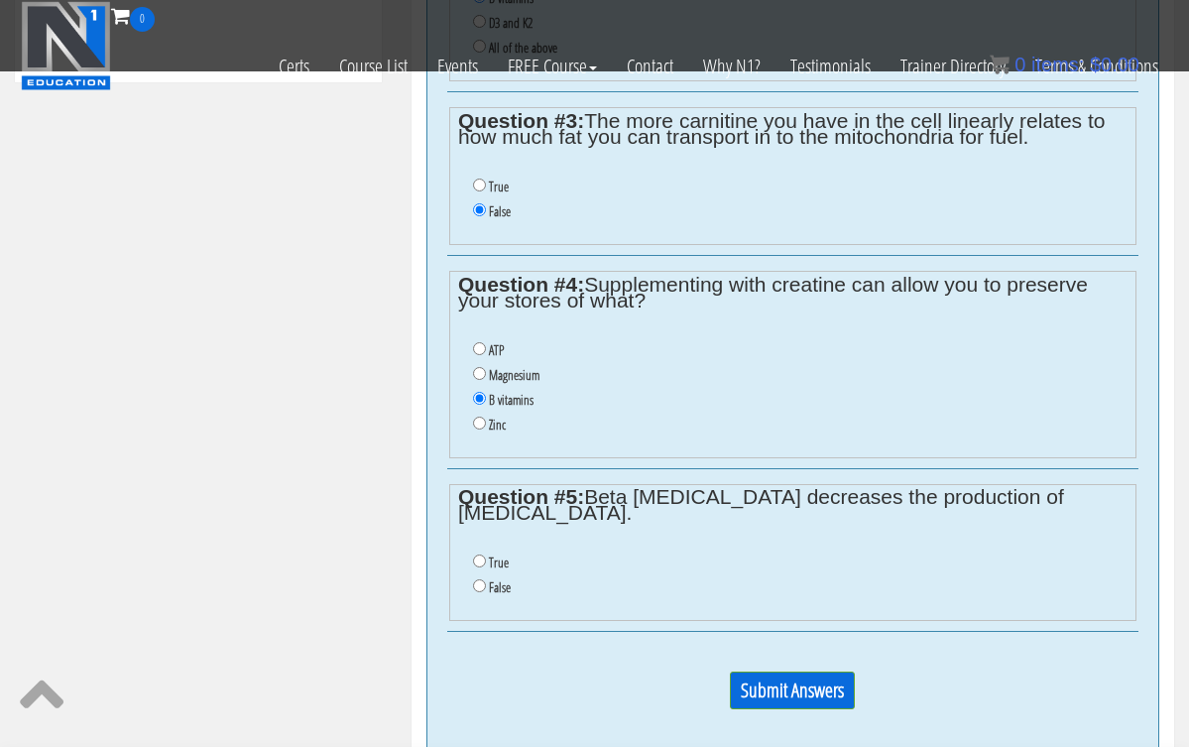
scroll to position [1179, 0]
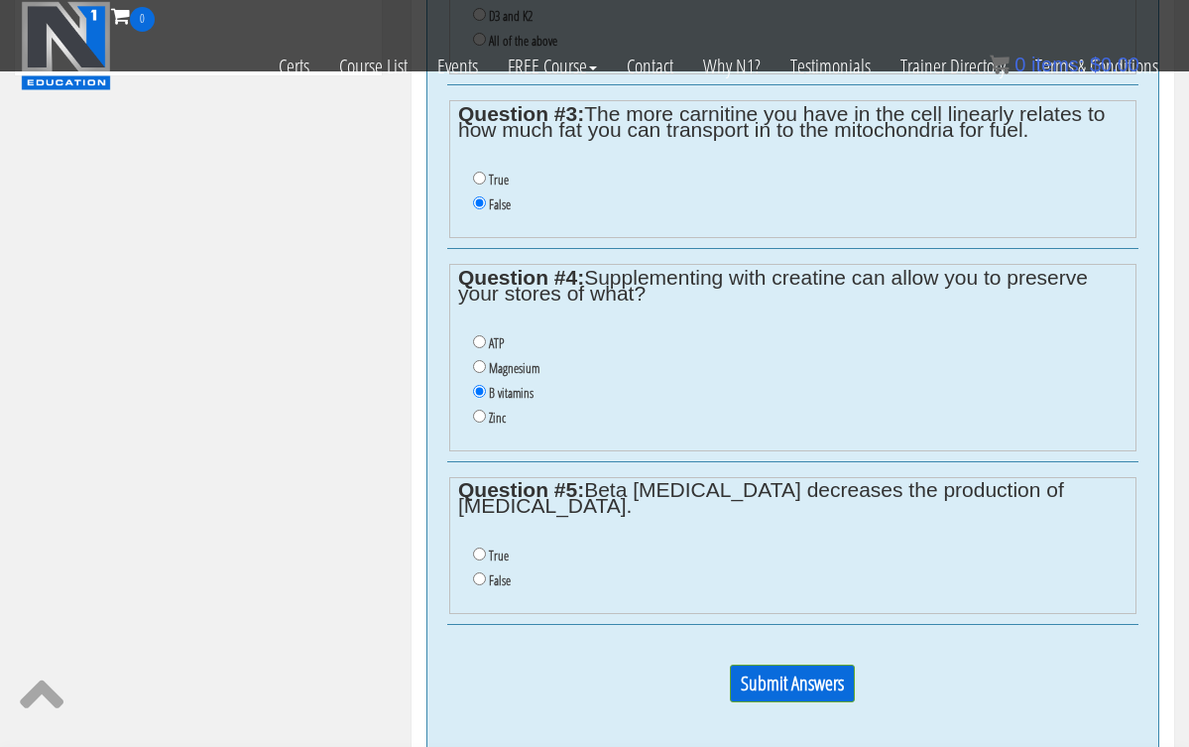
click at [477, 572] on input "False" at bounding box center [479, 578] width 13 height 13
radio input "true"
click at [753, 664] on input "Submit Answers" at bounding box center [792, 683] width 125 height 38
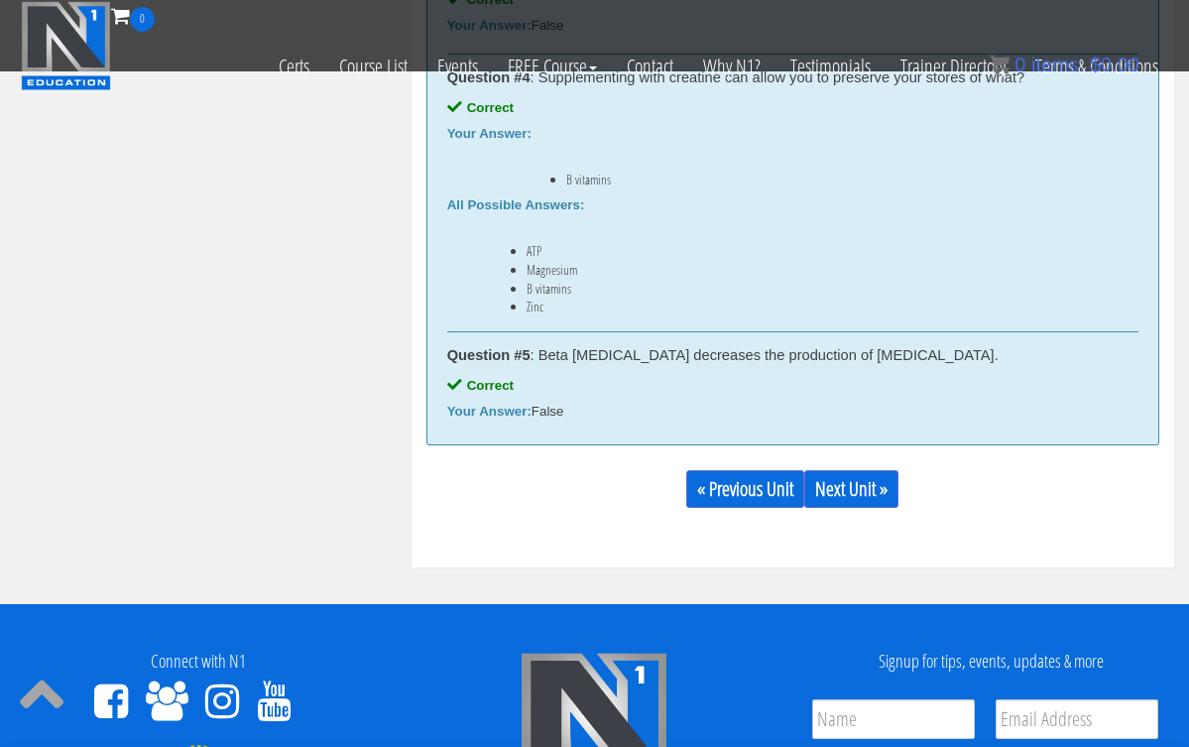
scroll to position [1454, 0]
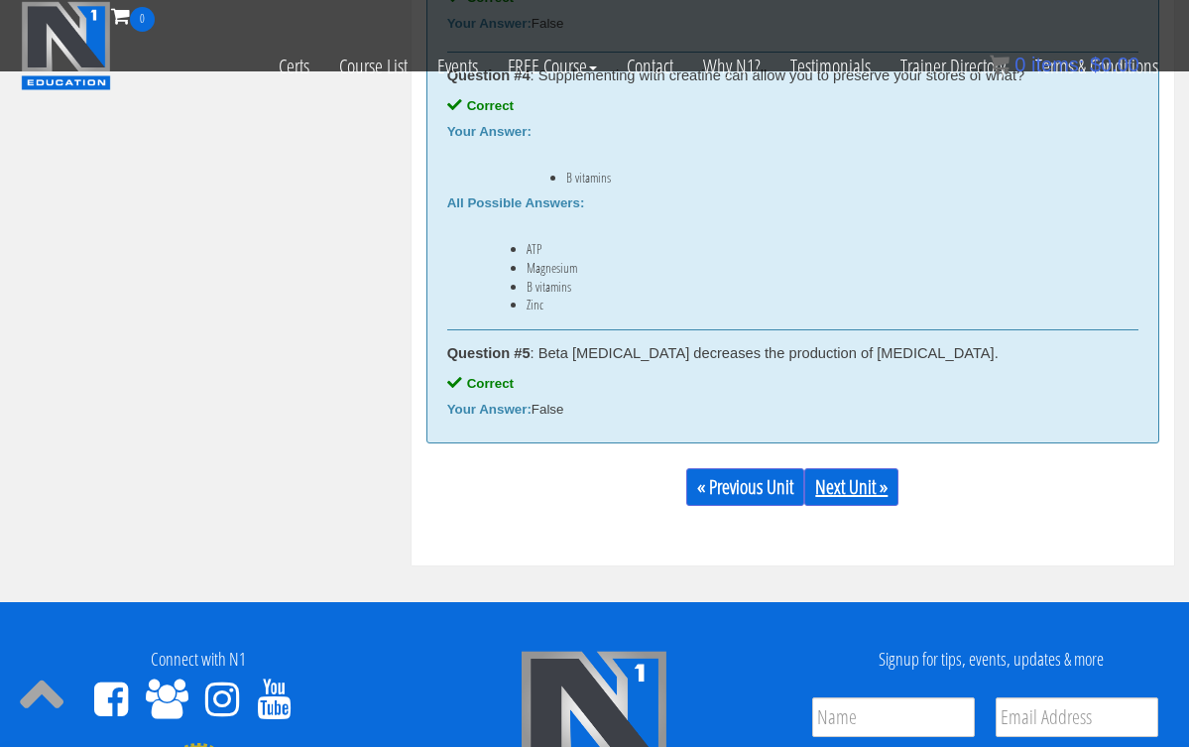
click at [848, 486] on link "Next Unit »" at bounding box center [851, 487] width 94 height 38
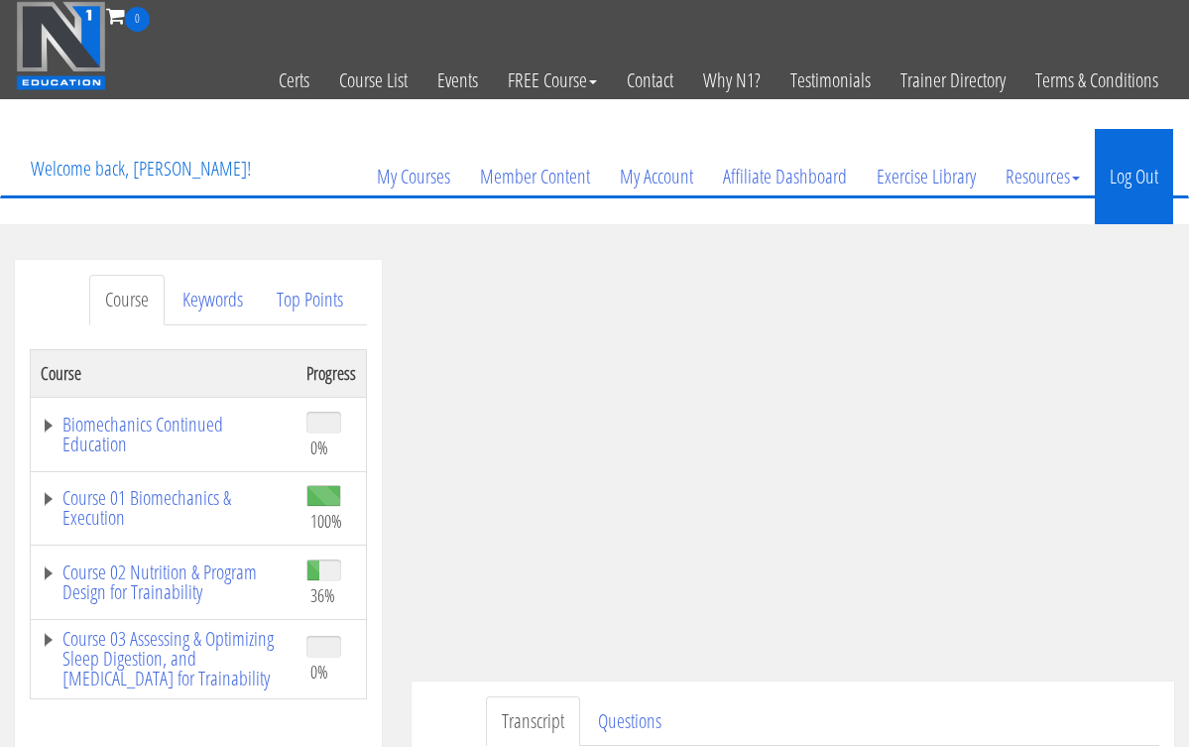
click at [1148, 200] on link "Log Out" at bounding box center [1134, 176] width 78 height 95
